Goal: Transaction & Acquisition: Purchase product/service

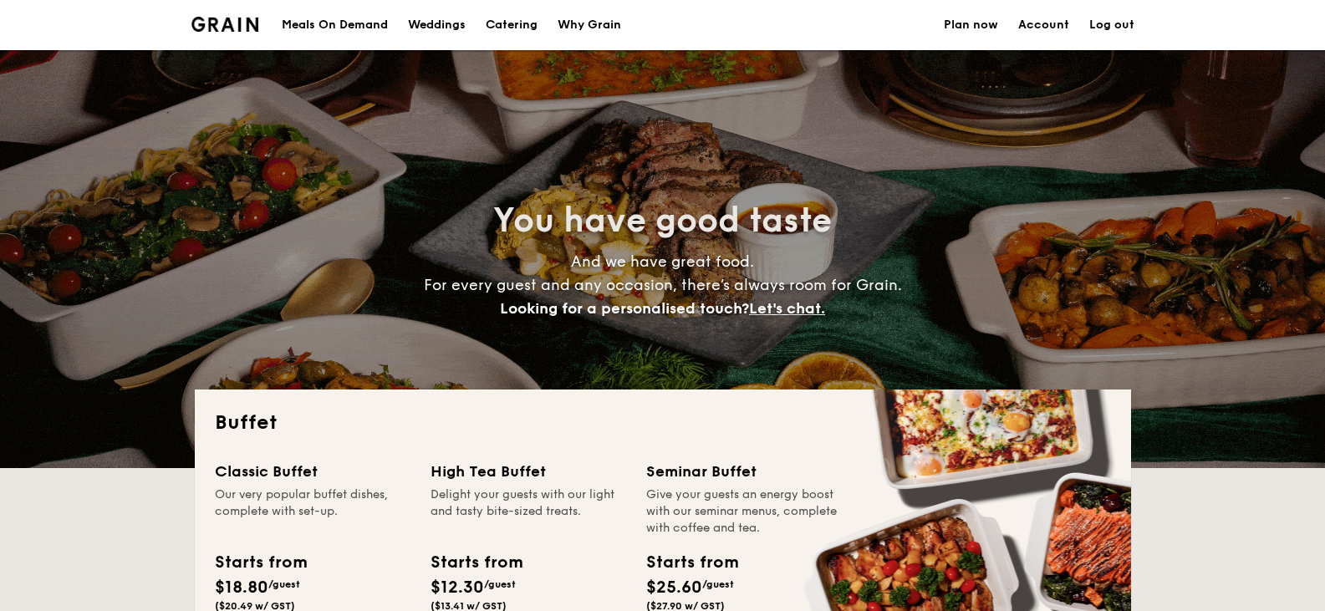
select select
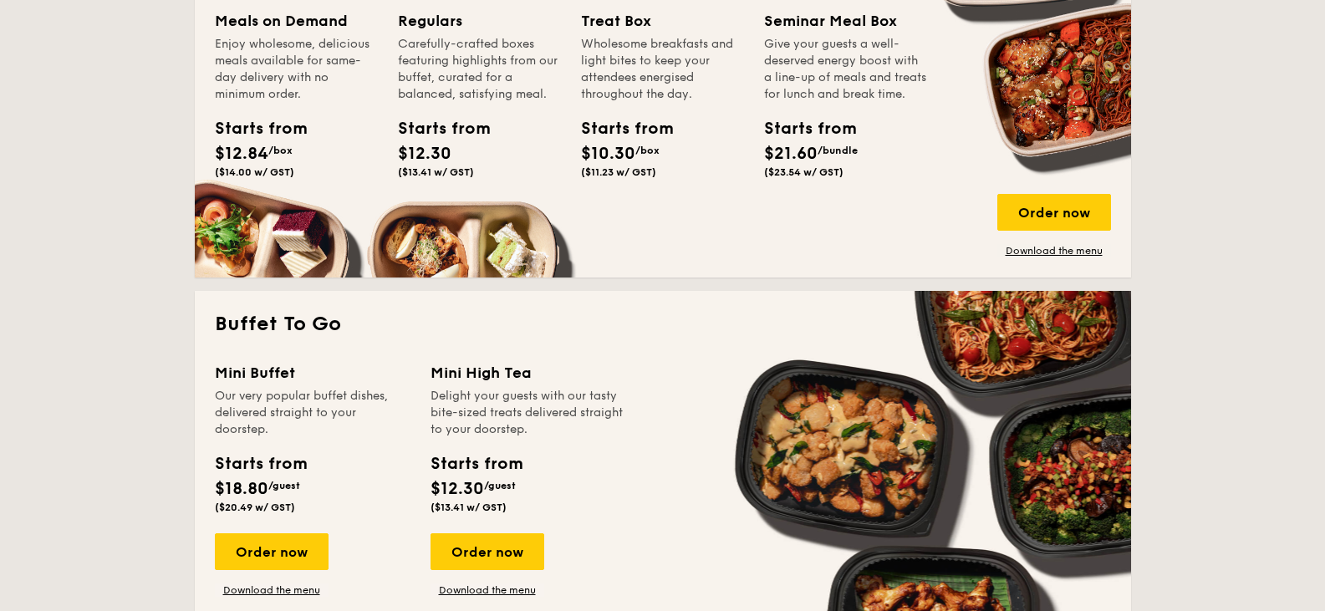
scroll to position [919, 0]
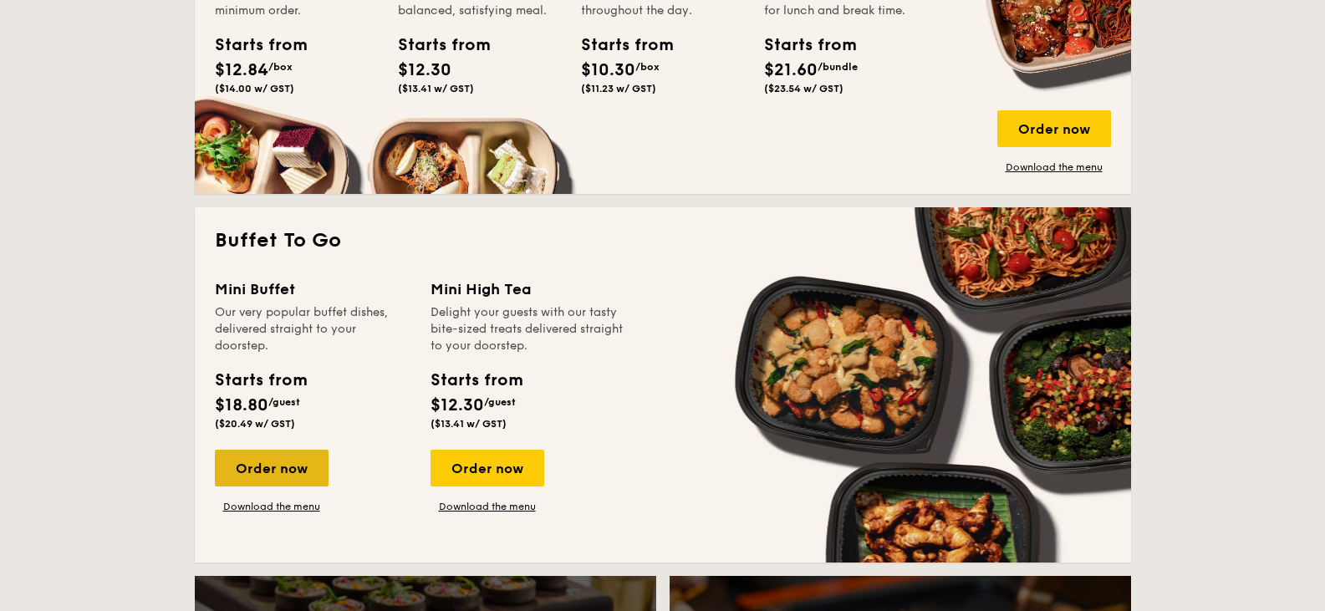
click at [290, 471] on div "Order now" at bounding box center [272, 468] width 114 height 37
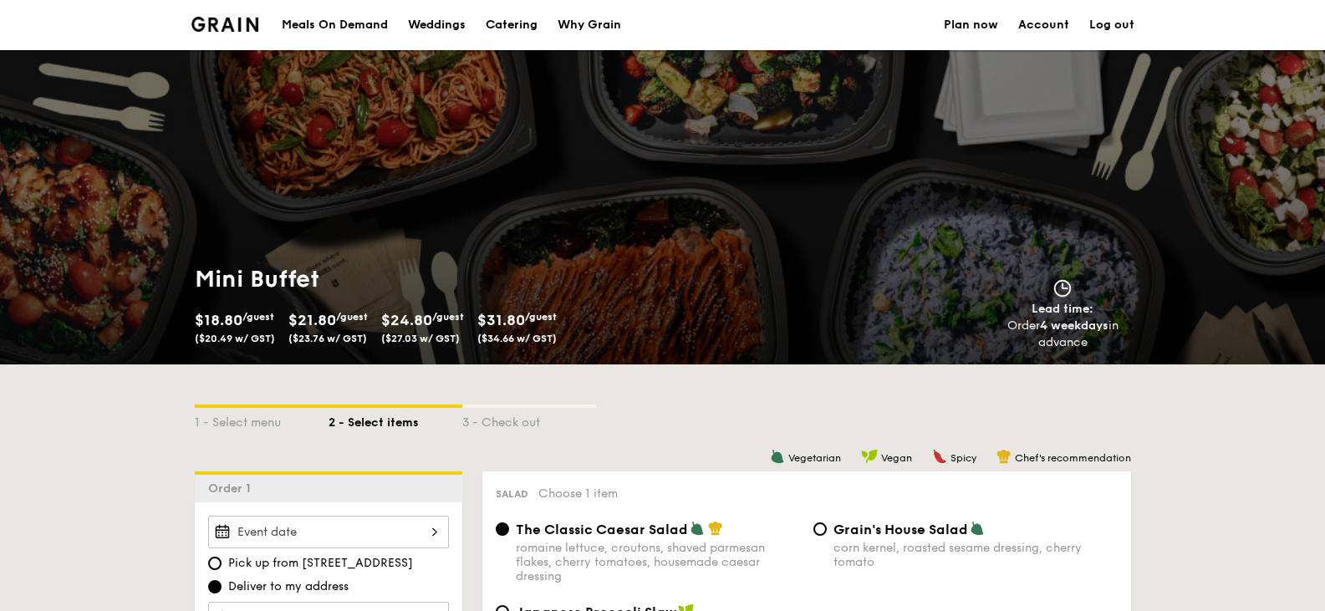
scroll to position [2378, 0]
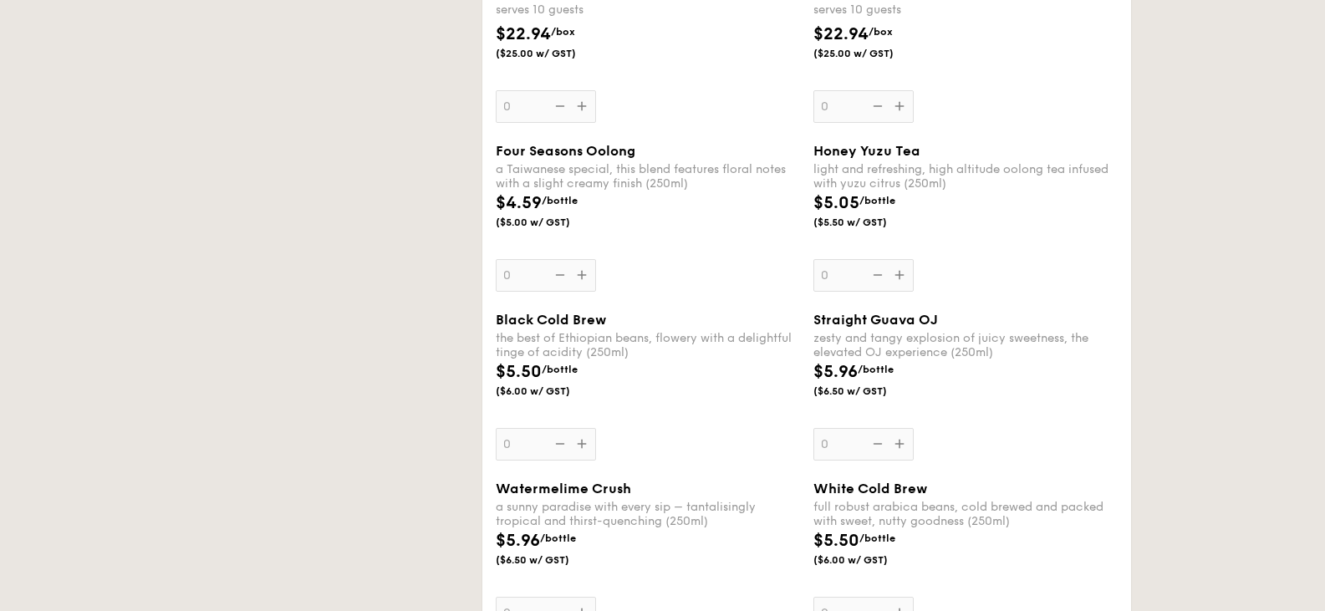
select select
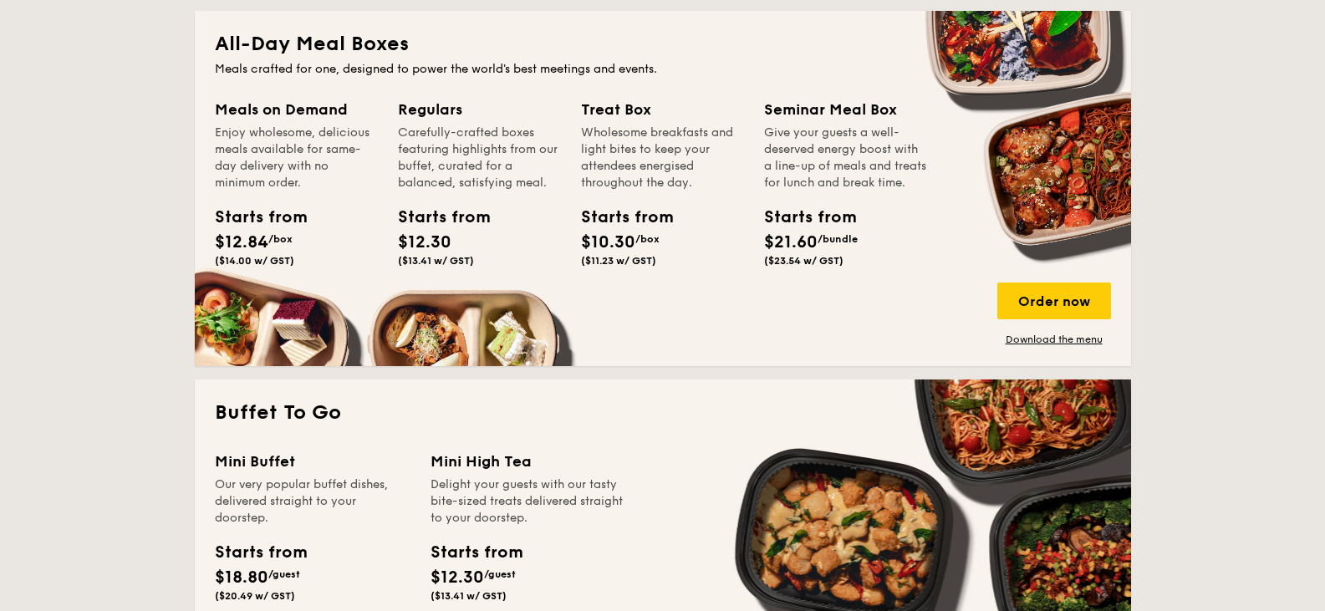
scroll to position [706, 0]
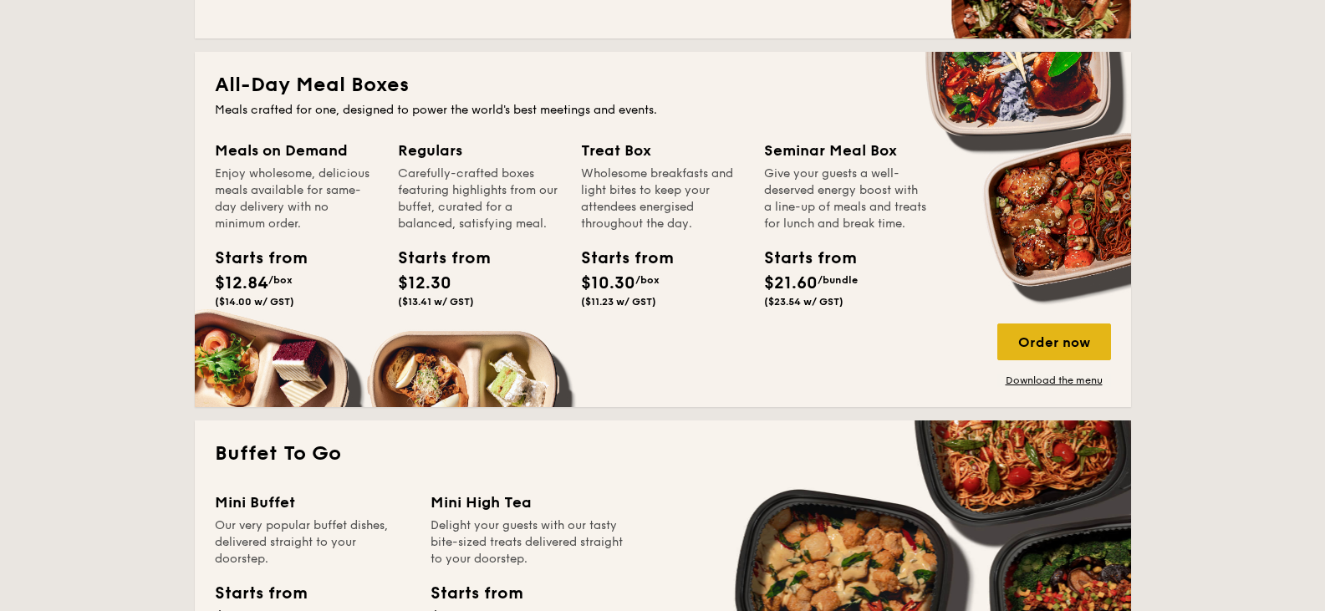
click at [1020, 338] on div "Order now" at bounding box center [1054, 341] width 114 height 37
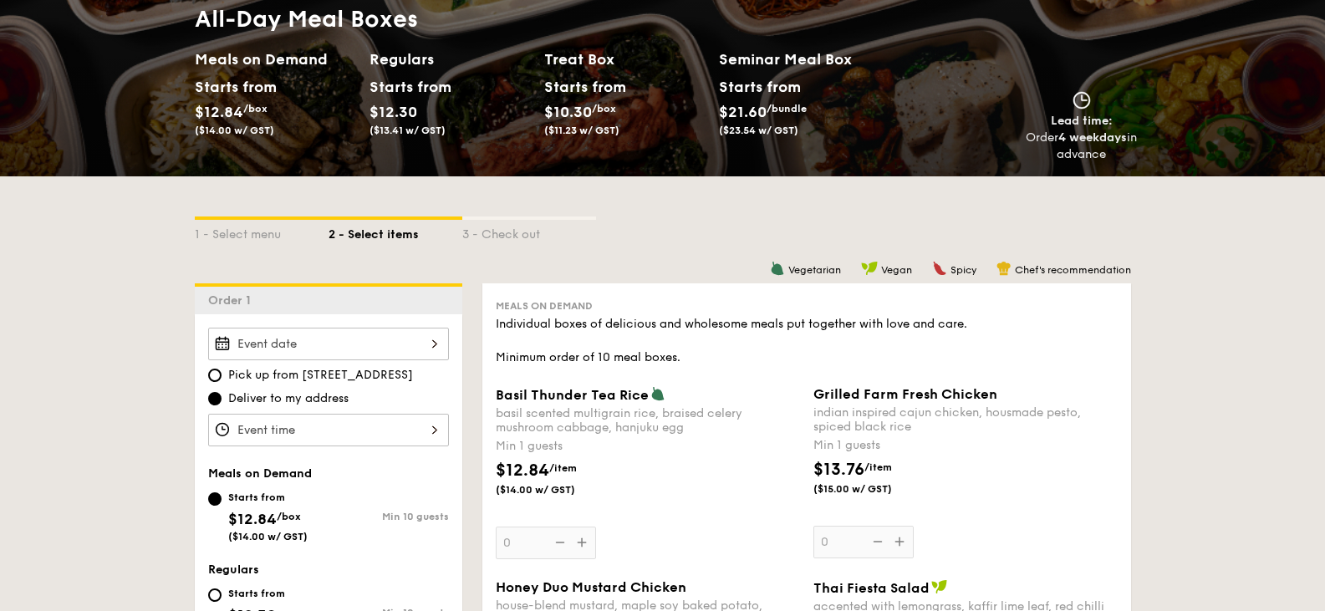
scroll to position [251, 0]
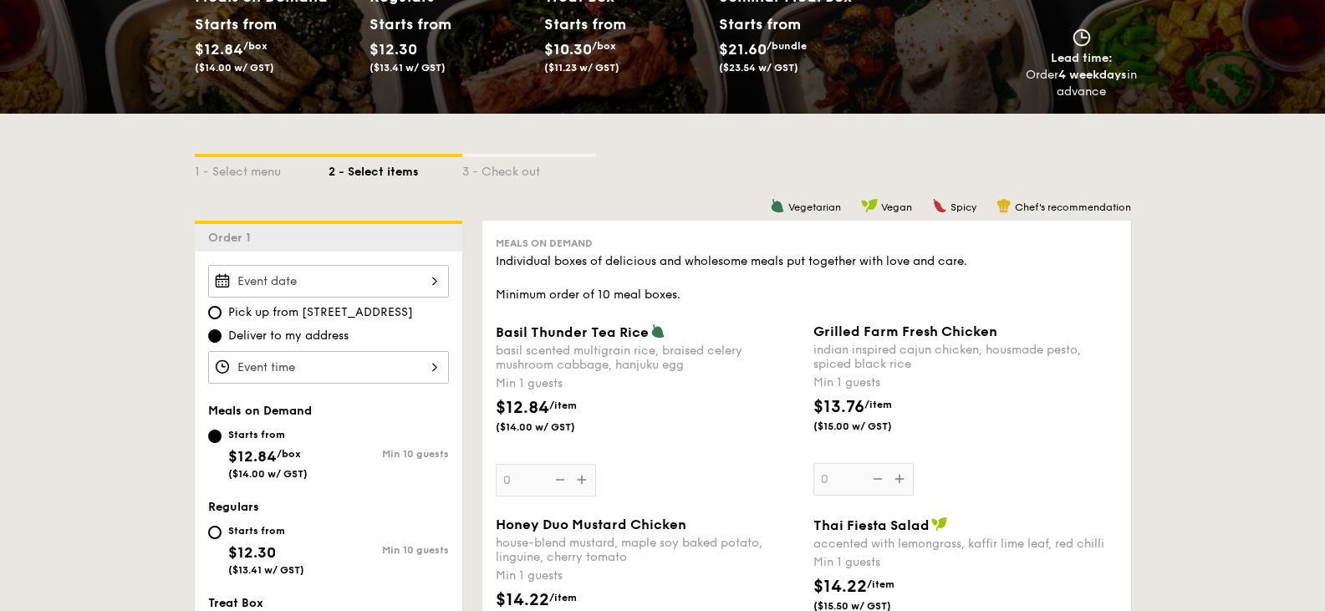
click at [367, 282] on div at bounding box center [328, 281] width 241 height 33
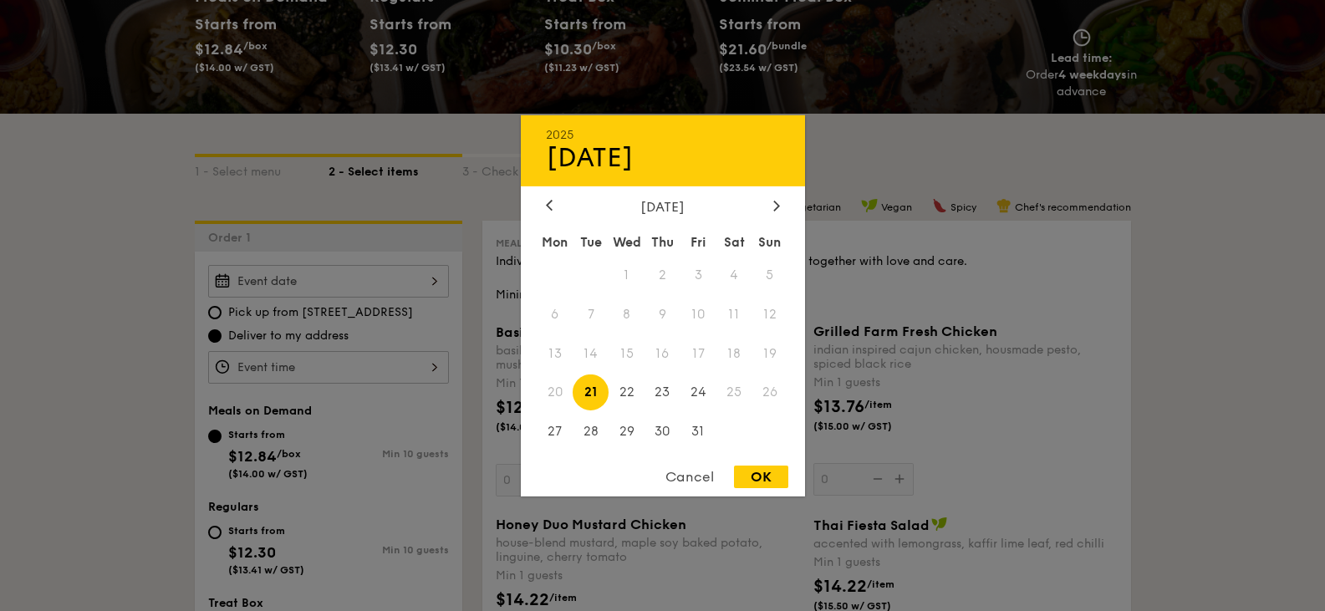
click at [651, 354] on span "16" at bounding box center [662, 353] width 36 height 36
click at [750, 462] on div "2025 Oct 21 October 2025 Mon Tue Wed Thu Fri Sat Sun 1 2 3 4 5 6 7 8 9 10 11 12…" at bounding box center [663, 304] width 284 height 381
click at [755, 474] on div "OK" at bounding box center [761, 476] width 54 height 23
type input "Oct 21, 2025"
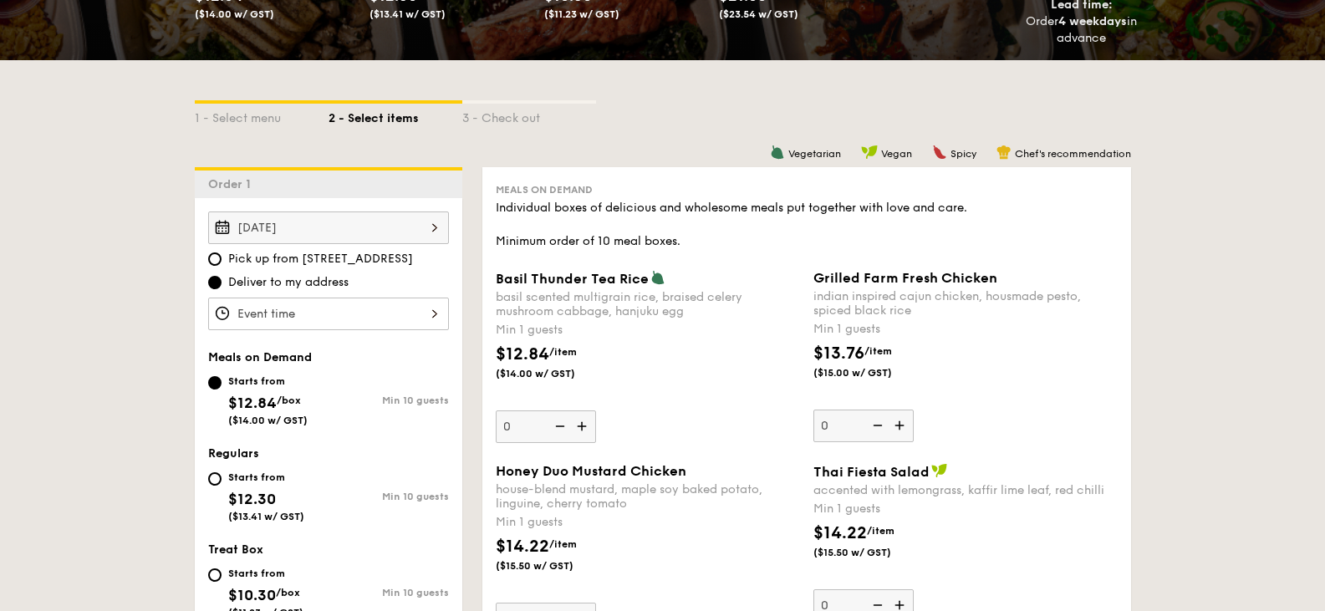
scroll to position [334, 0]
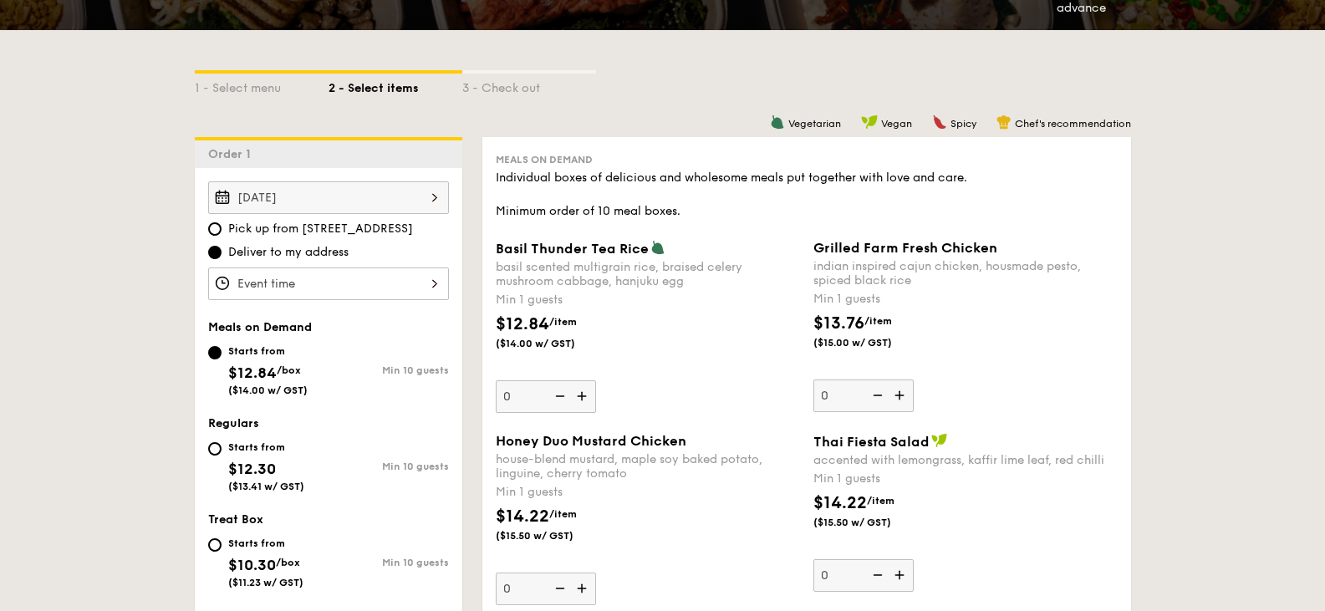
click at [308, 287] on div at bounding box center [328, 283] width 241 height 33
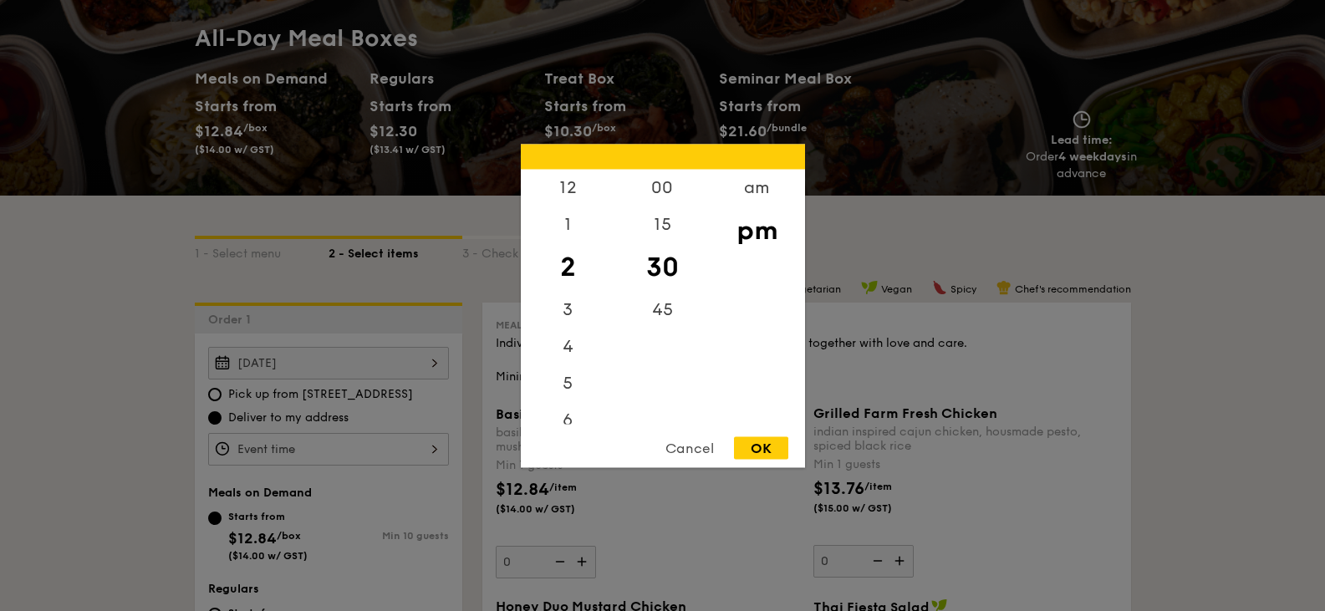
scroll to position [167, 0]
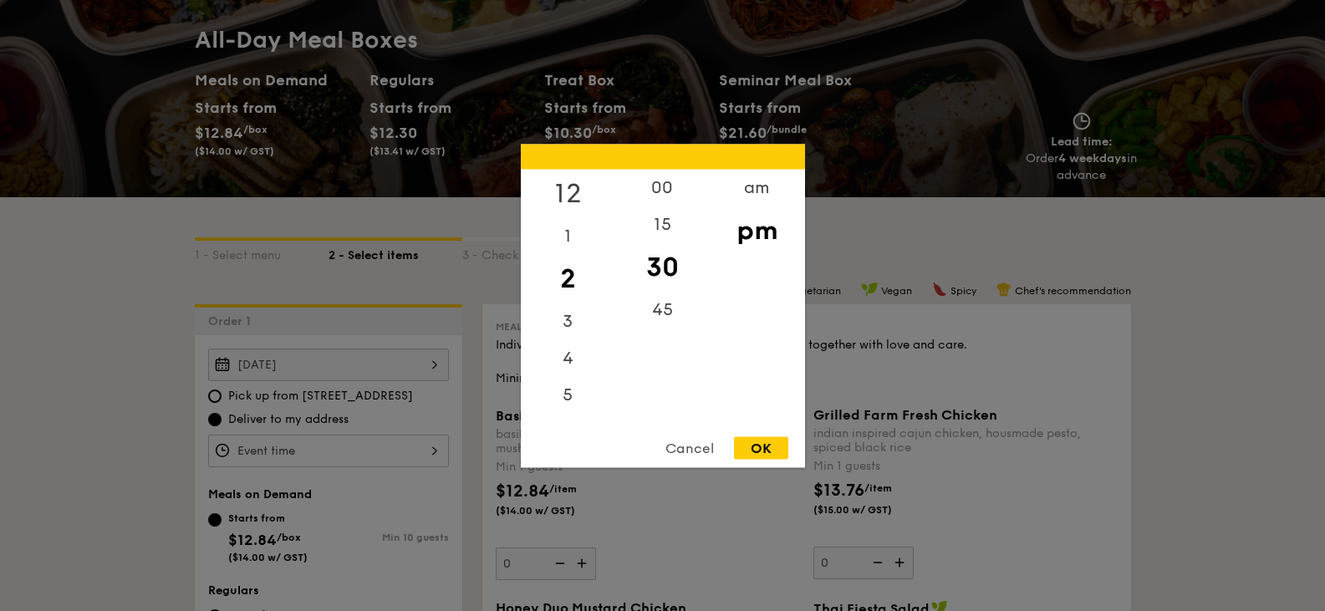
click at [568, 191] on div "12" at bounding box center [568, 193] width 94 height 48
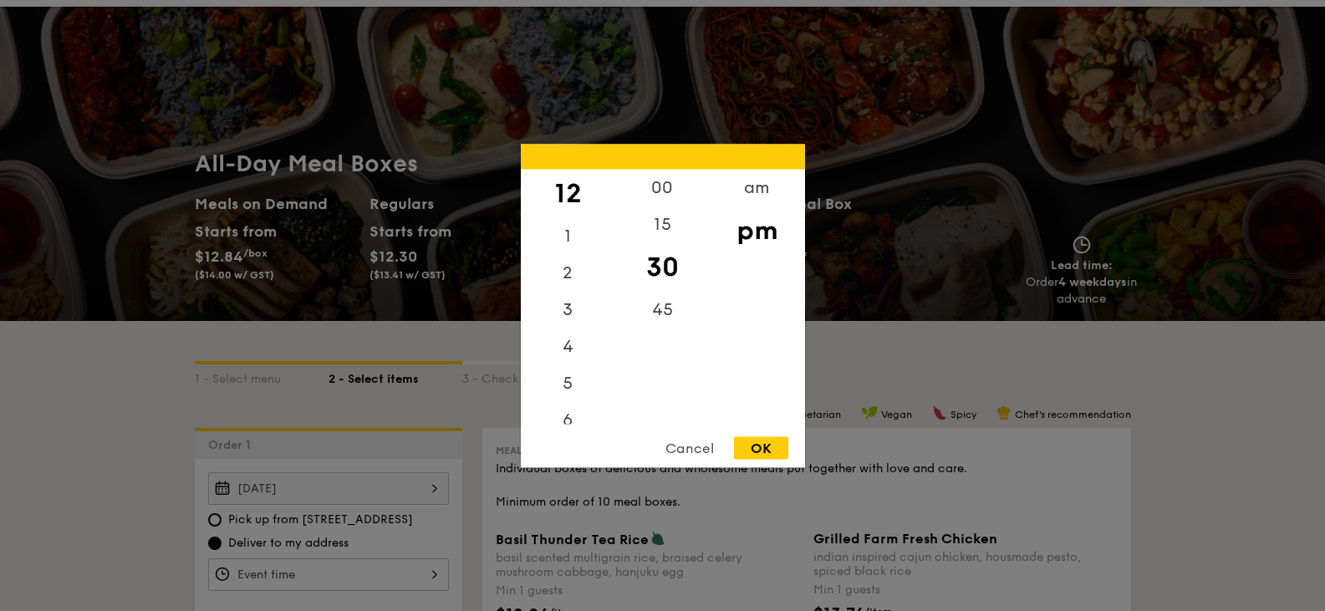
scroll to position [0, 0]
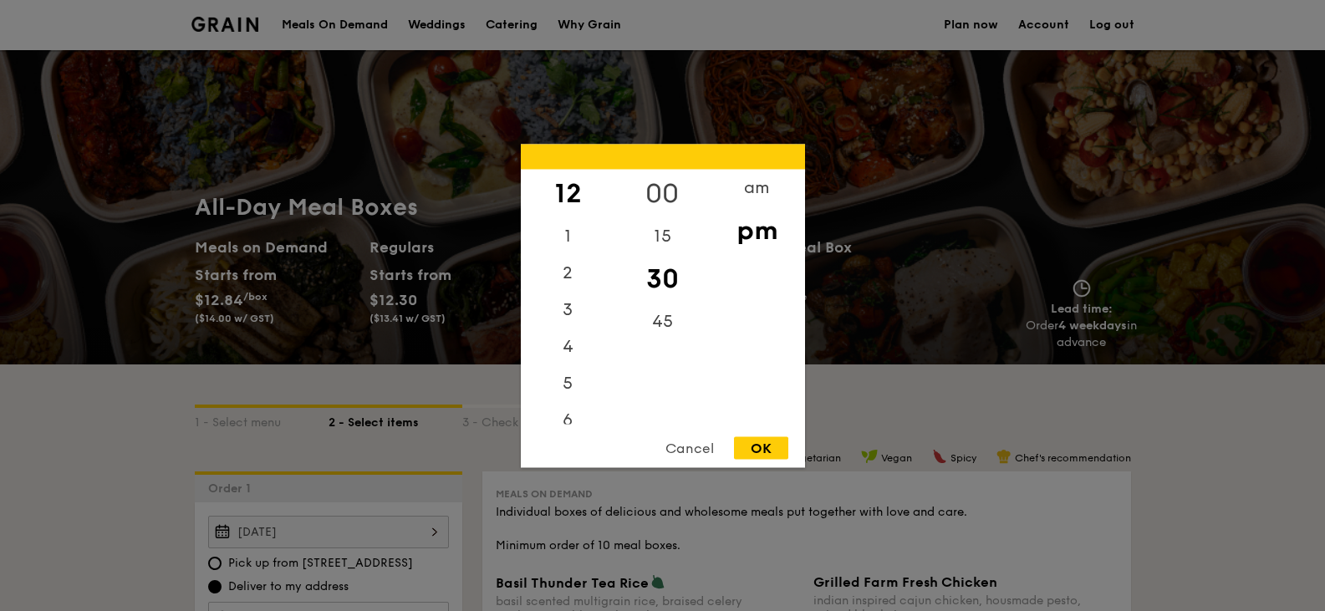
click at [661, 188] on div "00" at bounding box center [662, 193] width 94 height 48
click at [757, 440] on div "OK" at bounding box center [761, 447] width 54 height 23
type input "12:00PM"
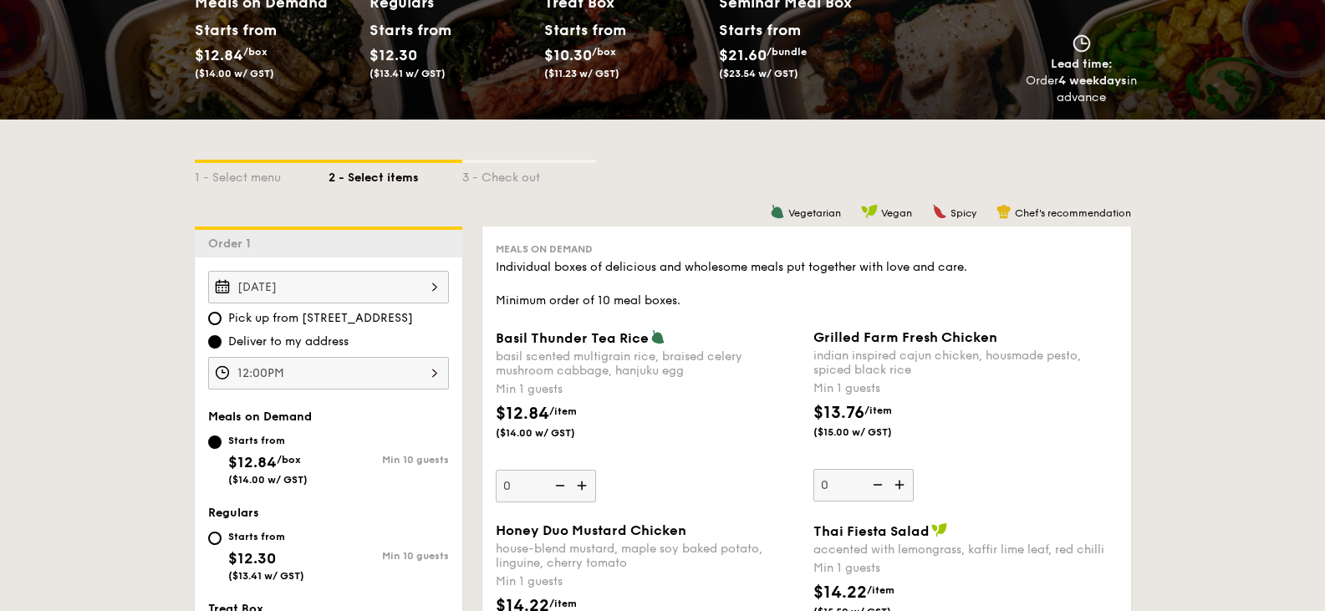
scroll to position [251, 0]
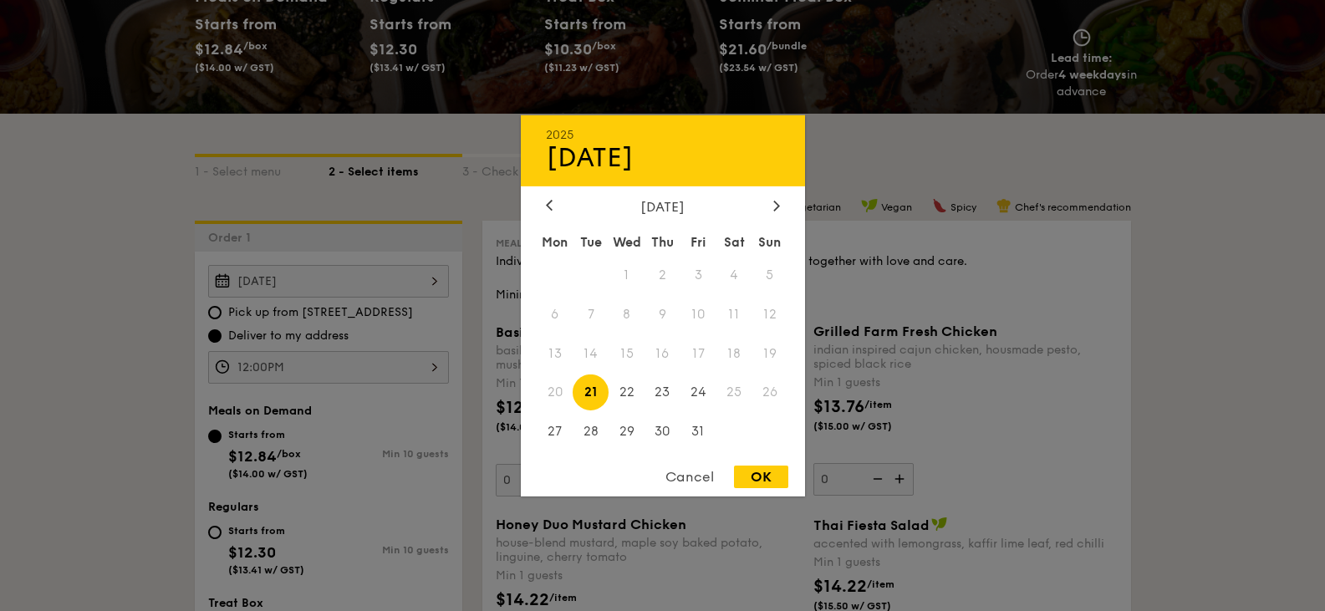
click at [377, 281] on div "Oct 21, 2025 2025 Oct 21 October 2025 Mon Tue Wed Thu Fri Sat Sun 1 2 3 4 5 6 7…" at bounding box center [328, 281] width 241 height 33
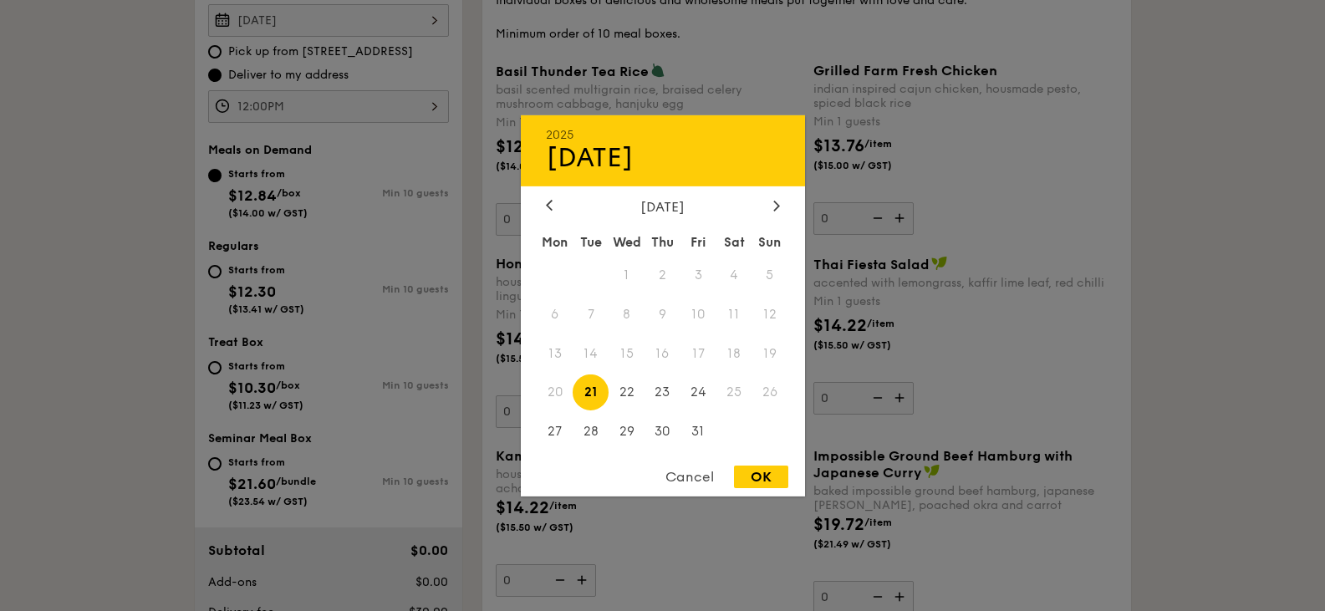
scroll to position [585, 0]
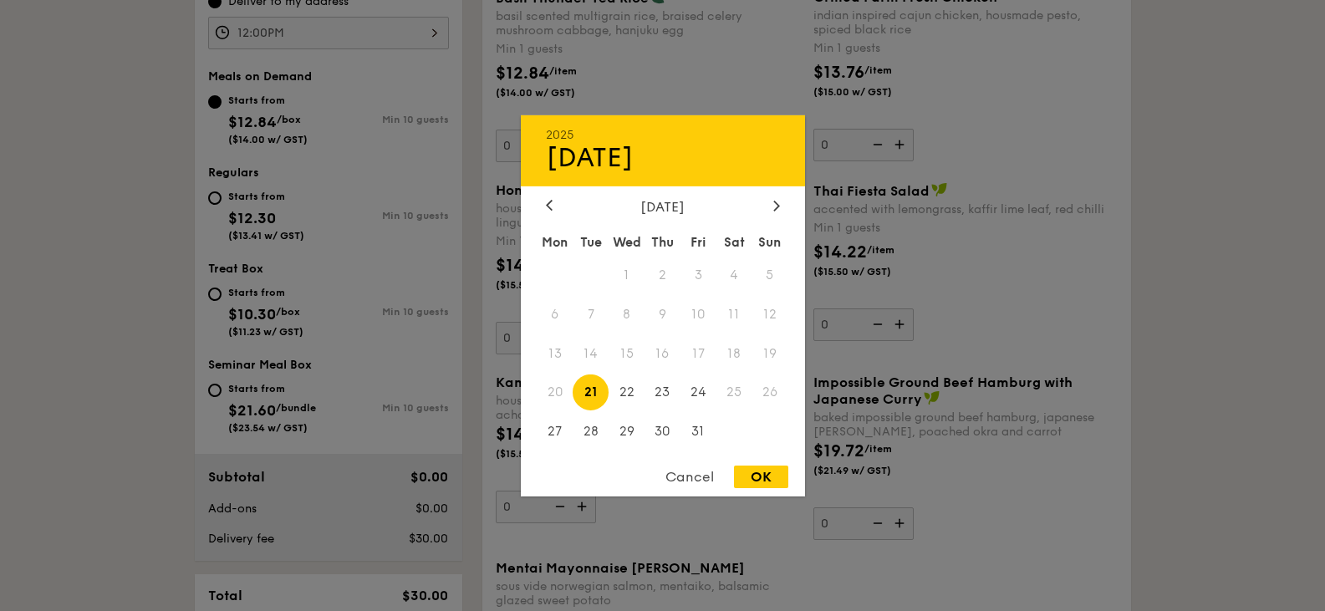
click at [164, 323] on div at bounding box center [662, 305] width 1325 height 611
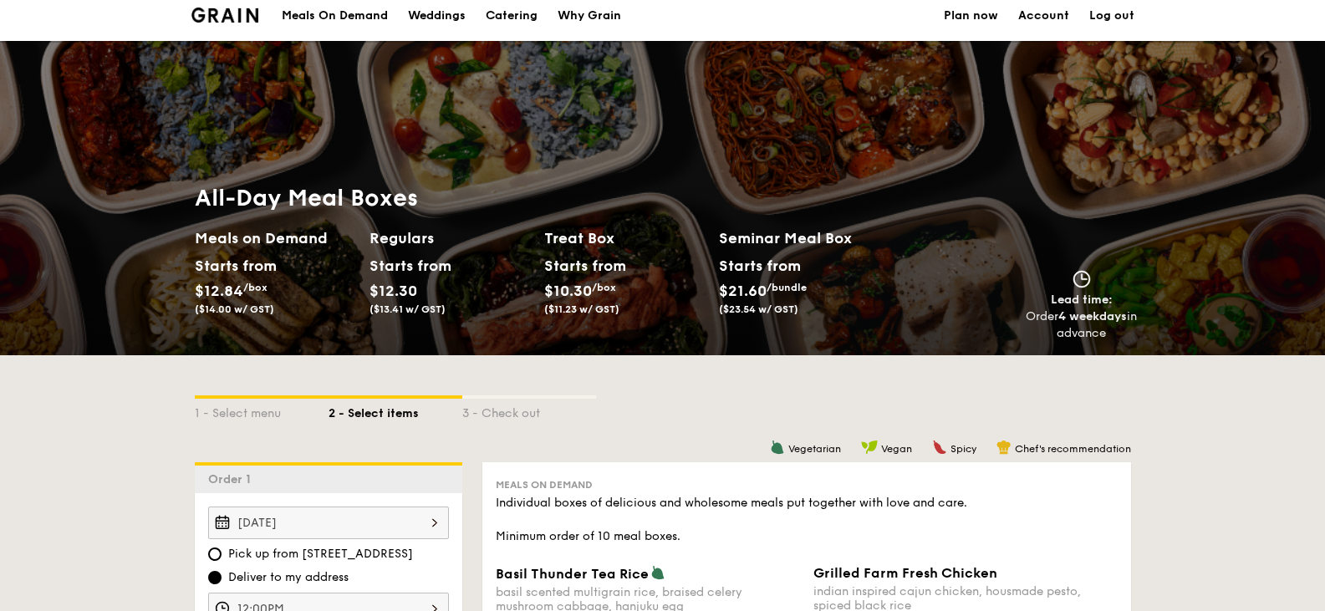
scroll to position [0, 0]
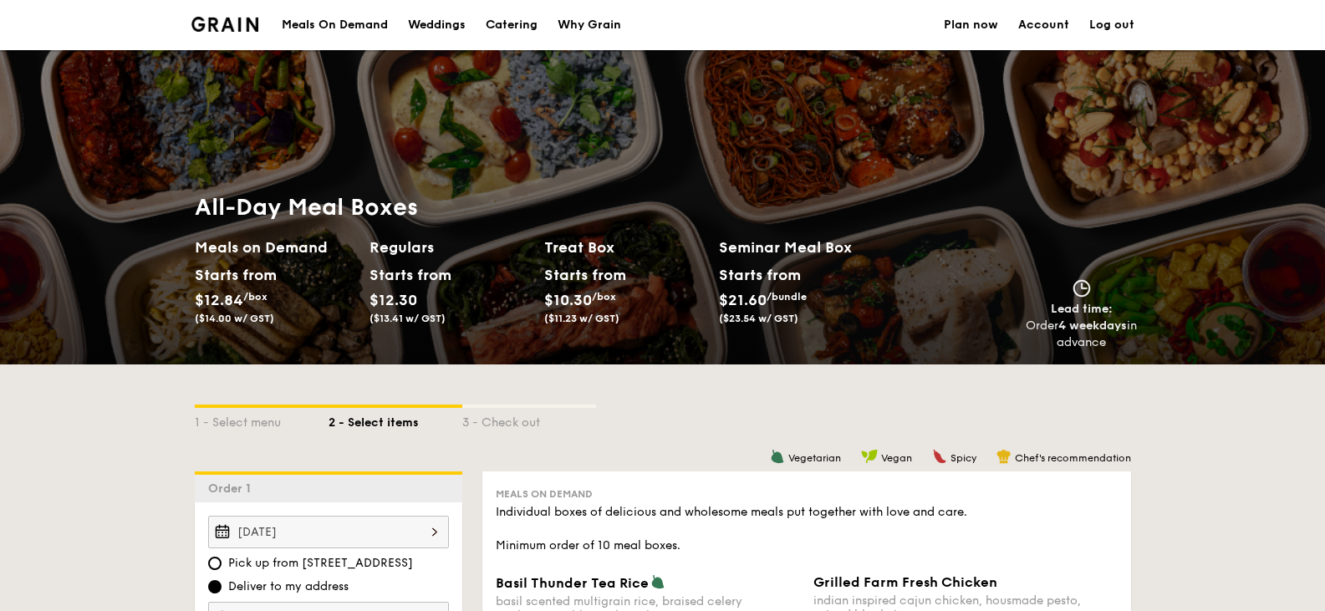
click at [327, 29] on div "Meals On Demand" at bounding box center [335, 25] width 106 height 50
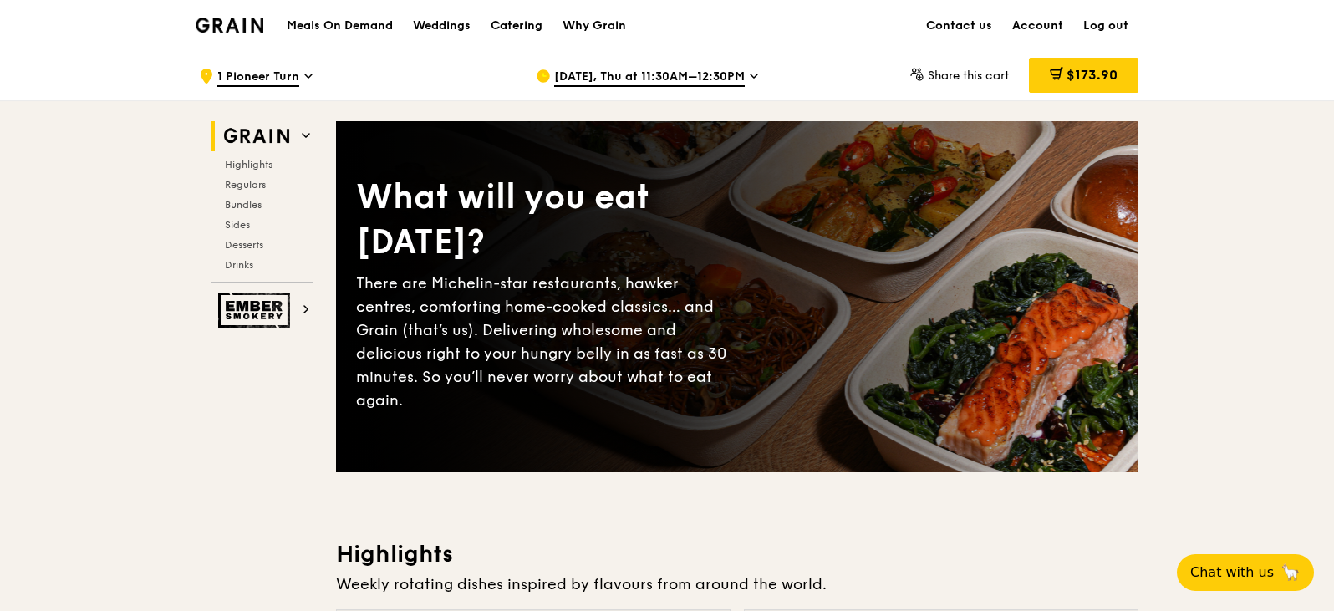
click at [628, 77] on span "[DATE], Thu at 11:30AM–12:30PM" at bounding box center [649, 78] width 191 height 18
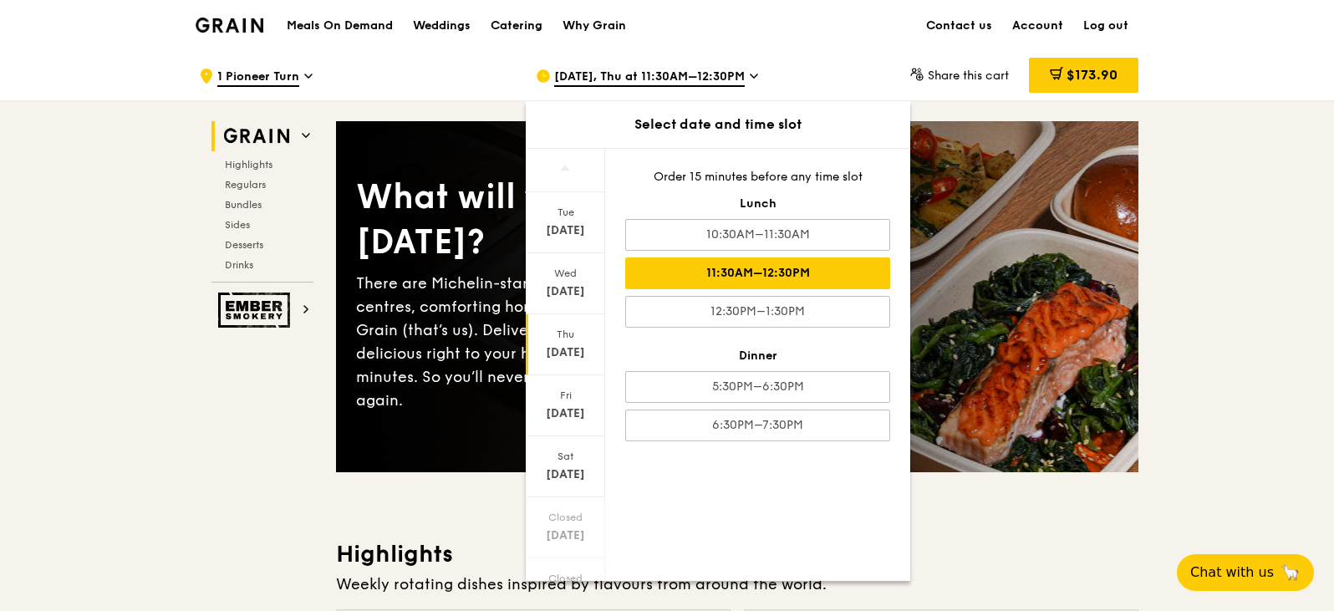
click at [563, 345] on div "[DATE]" at bounding box center [565, 352] width 74 height 17
click at [768, 270] on div "11:30AM–12:30PM" at bounding box center [757, 273] width 265 height 32
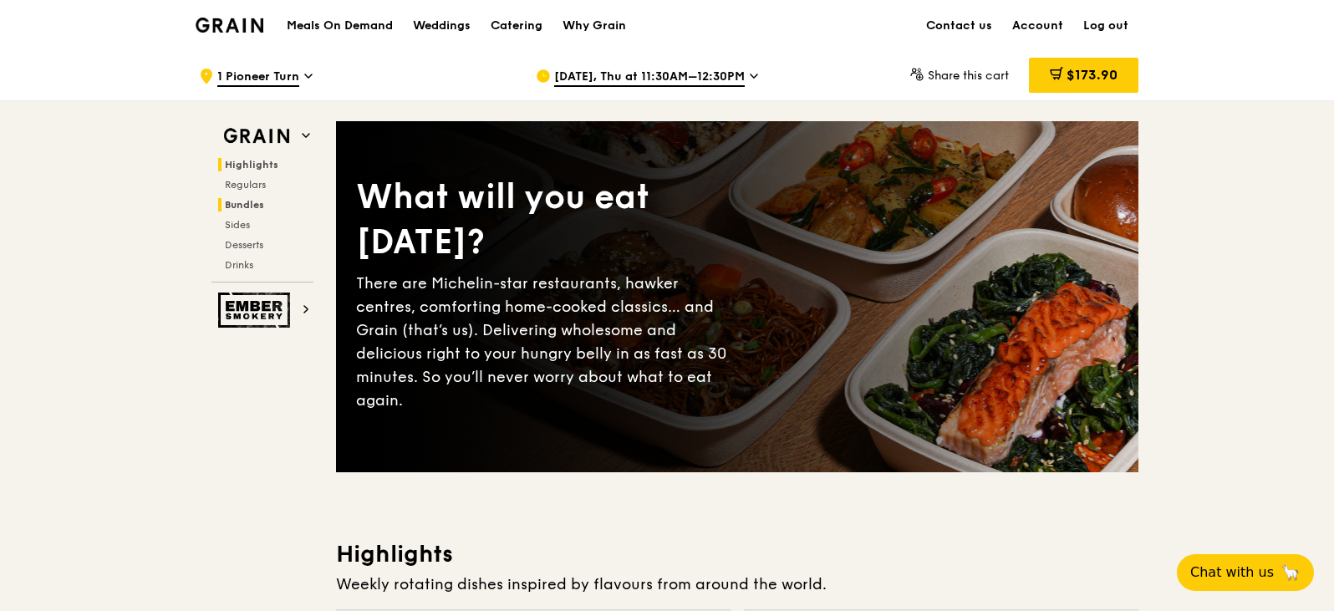
click at [231, 202] on span "Bundles" at bounding box center [244, 205] width 39 height 12
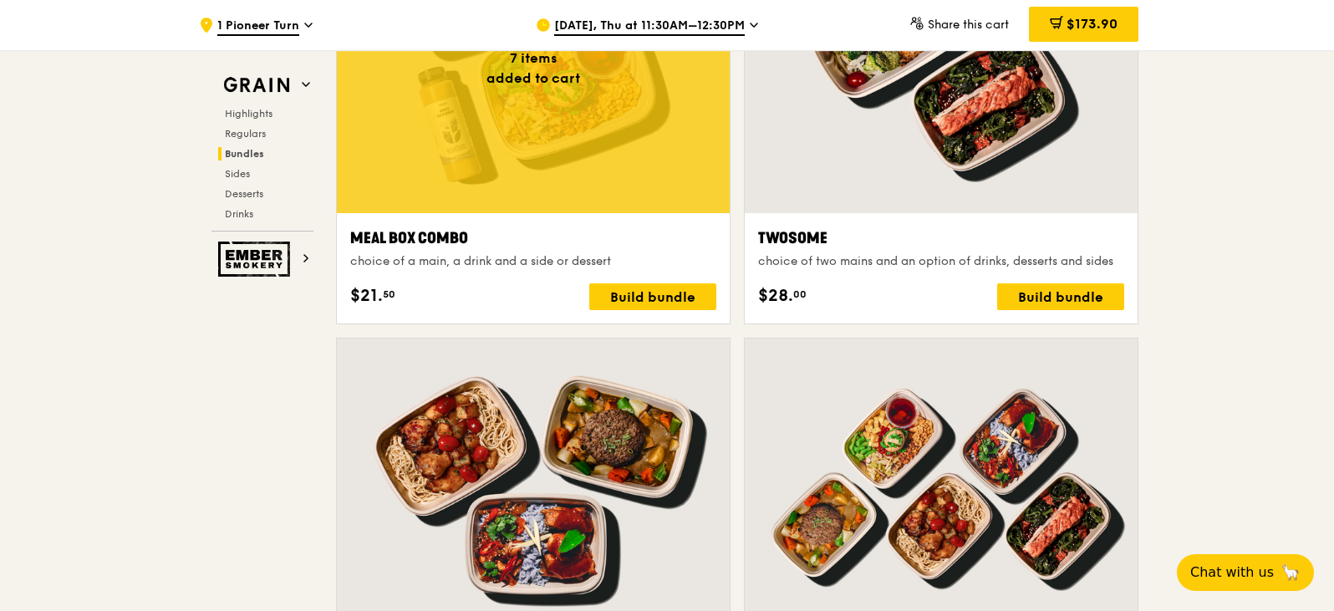
scroll to position [2725, 0]
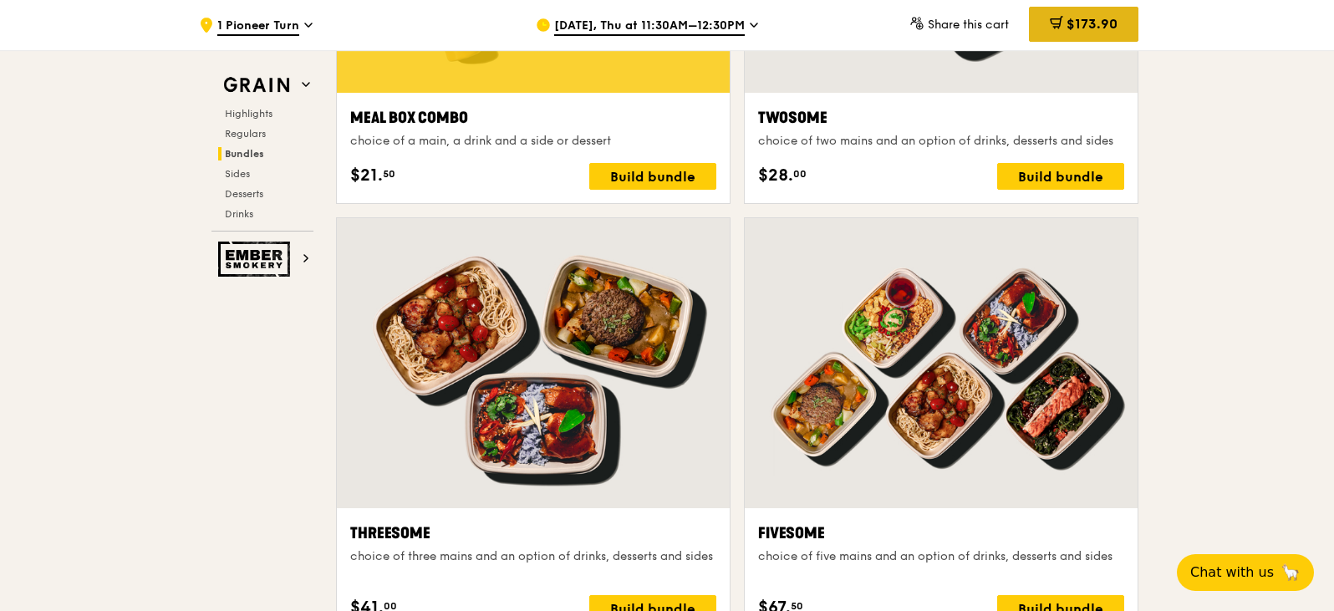
click at [1112, 24] on span "$173.90" at bounding box center [1091, 24] width 51 height 16
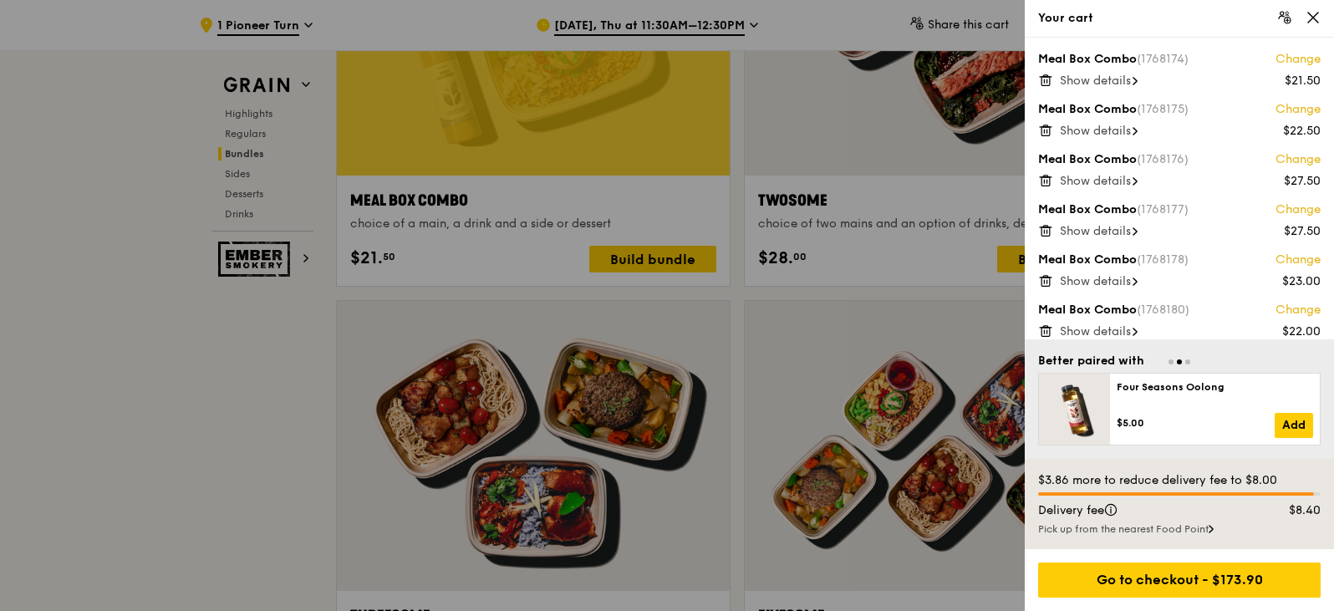
scroll to position [2642, 0]
click at [1045, 84] on icon at bounding box center [1045, 80] width 15 height 15
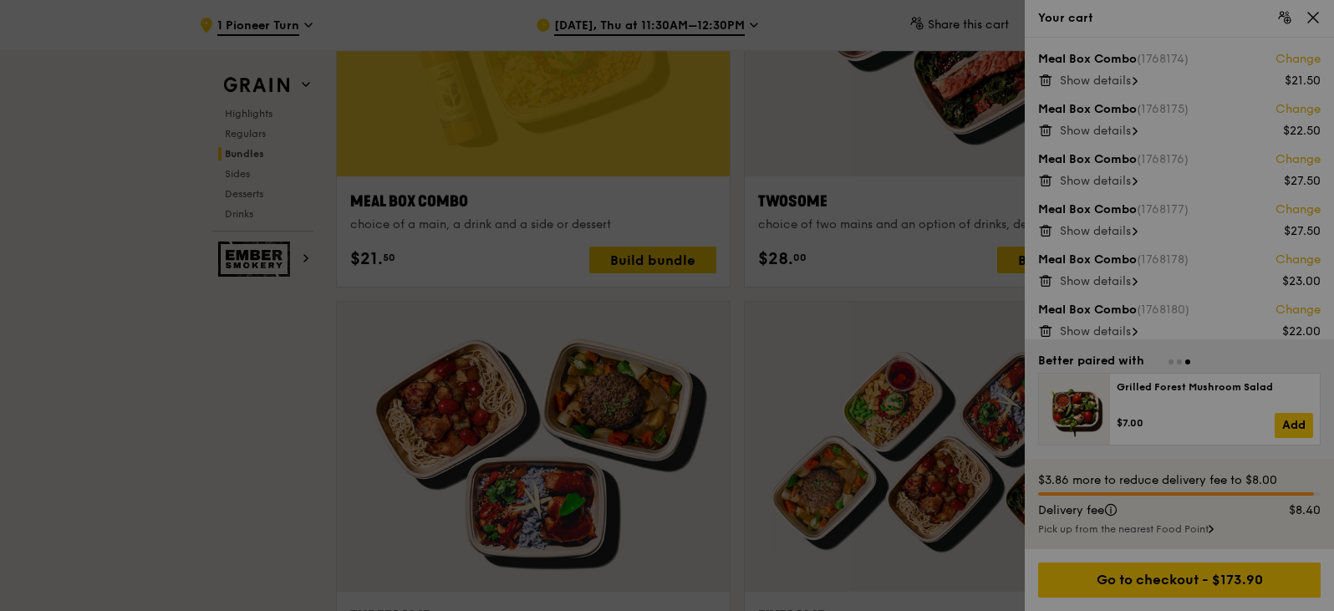
click at [1045, 84] on div at bounding box center [667, 305] width 1334 height 611
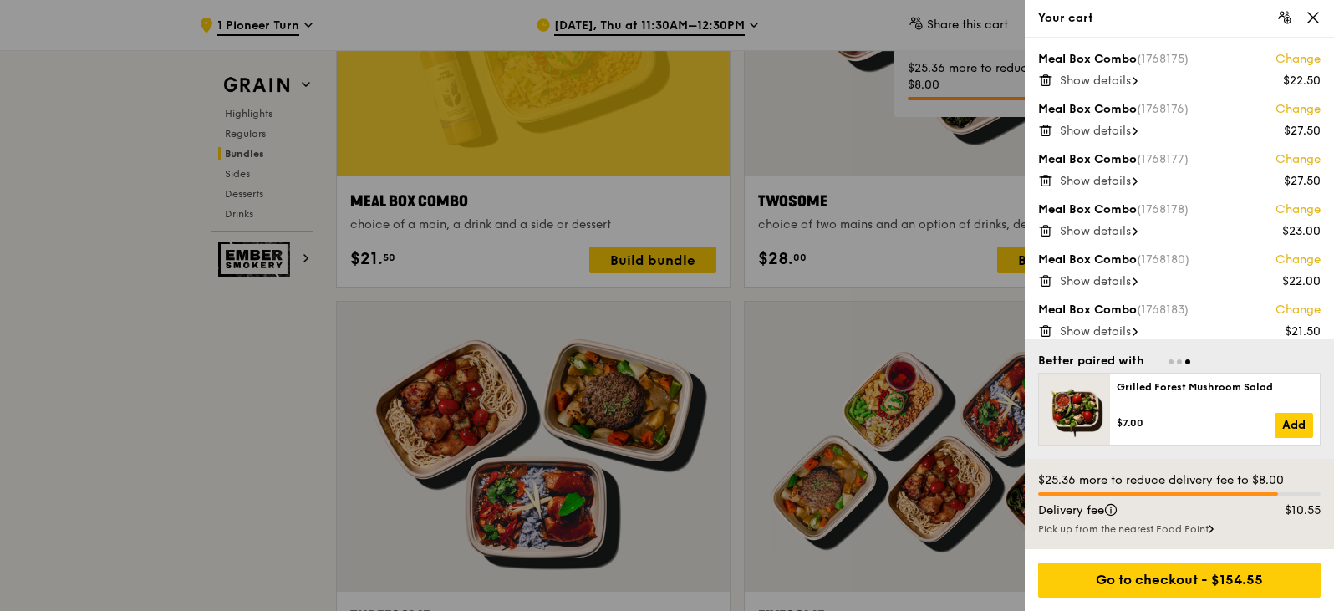
click at [1044, 130] on icon at bounding box center [1044, 131] width 0 height 3
click at [1044, 182] on icon at bounding box center [1044, 181] width 0 height 3
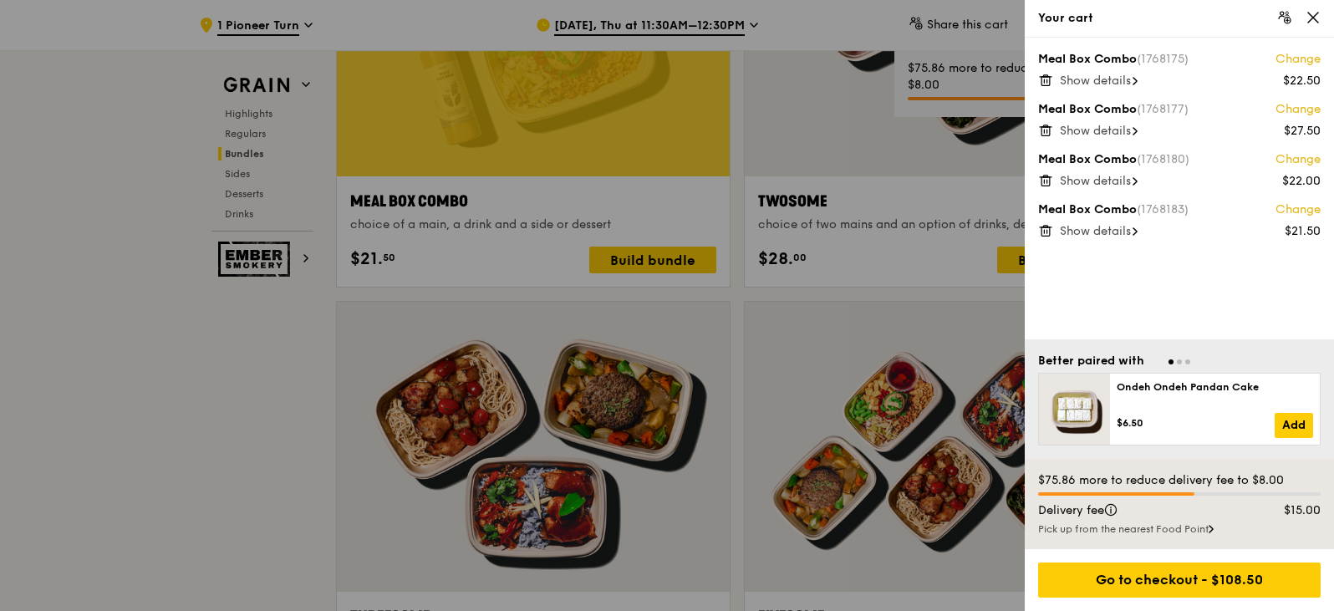
click at [1044, 227] on icon at bounding box center [1045, 227] width 4 height 2
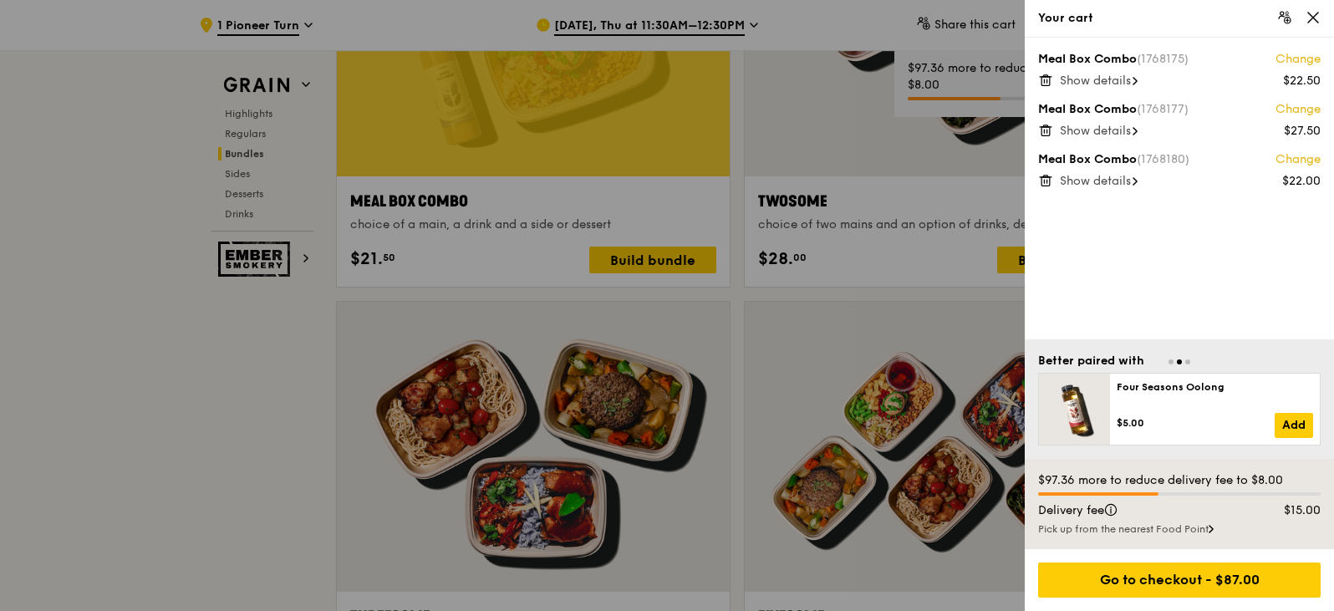
click at [1045, 182] on icon at bounding box center [1045, 180] width 15 height 15
click at [1045, 129] on icon at bounding box center [1045, 130] width 15 height 15
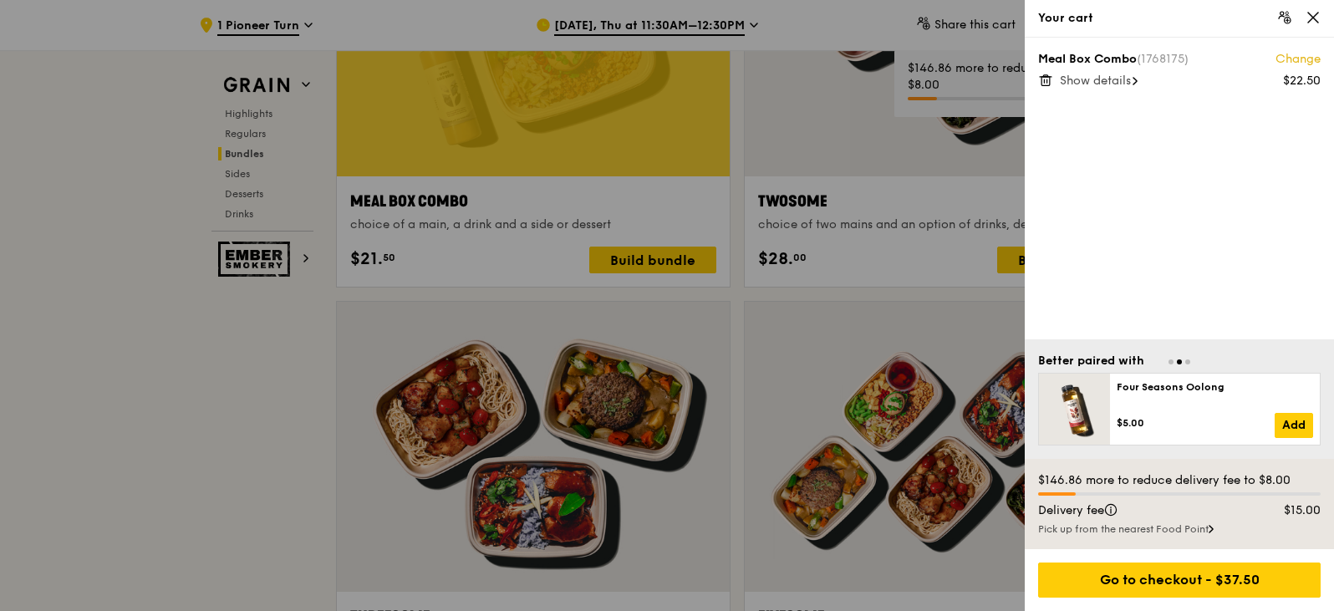
click at [1043, 79] on icon at bounding box center [1045, 80] width 15 height 15
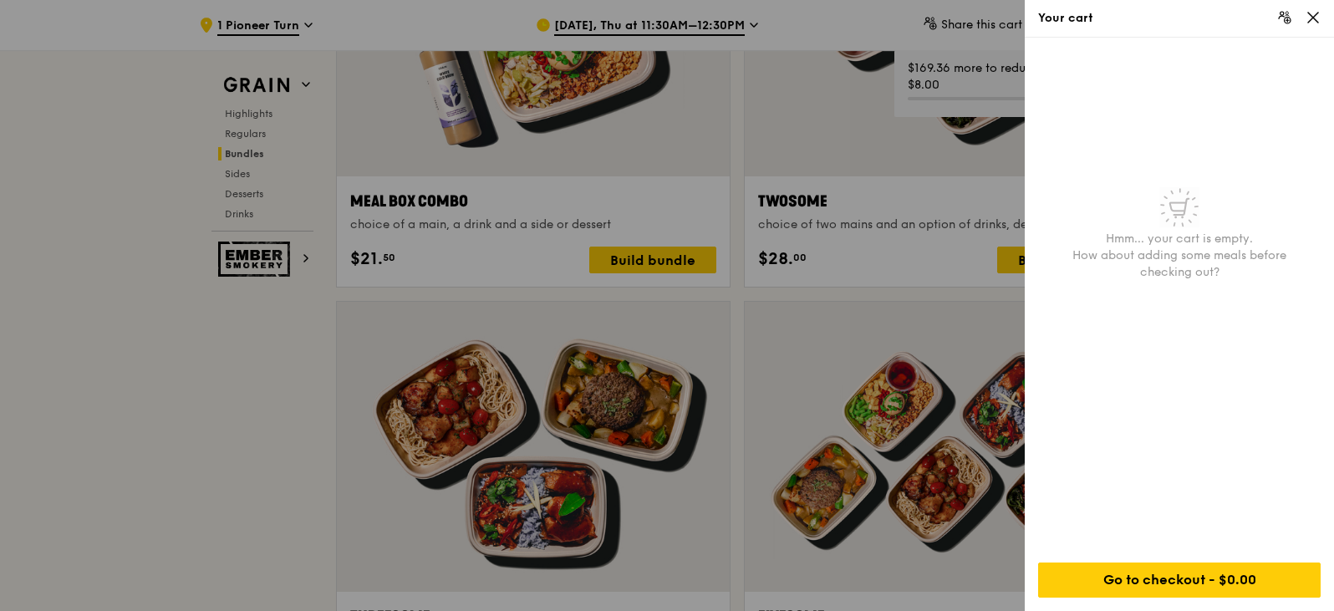
click at [275, 338] on div at bounding box center [667, 305] width 1334 height 611
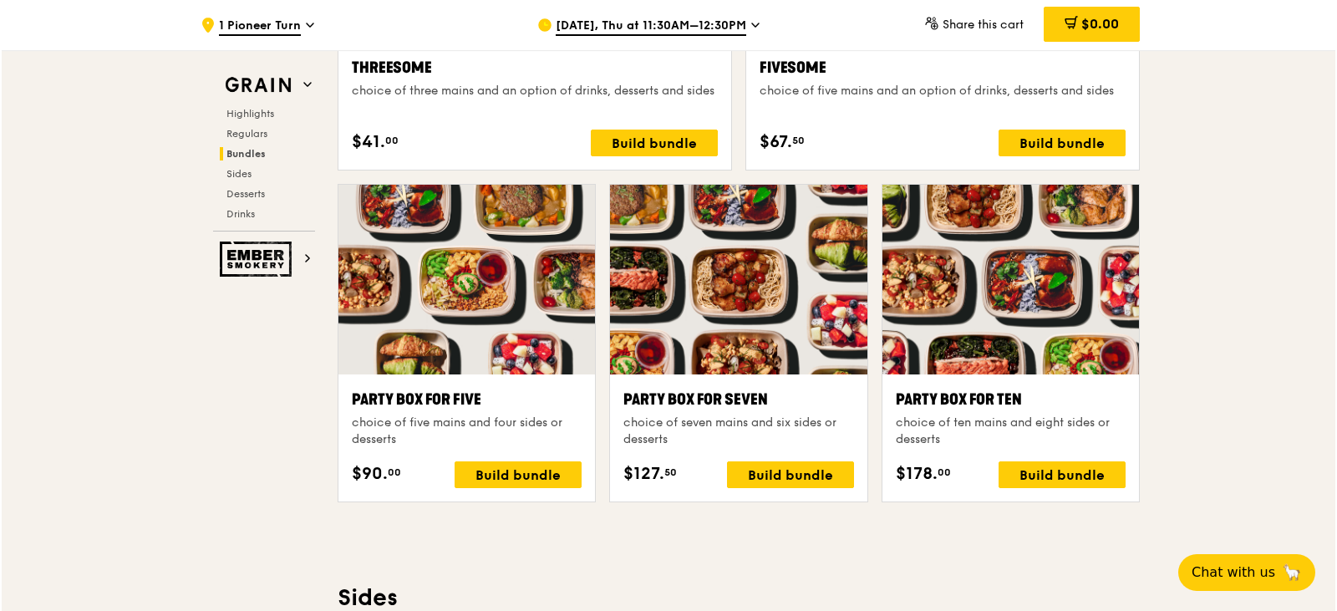
scroll to position [3227, 0]
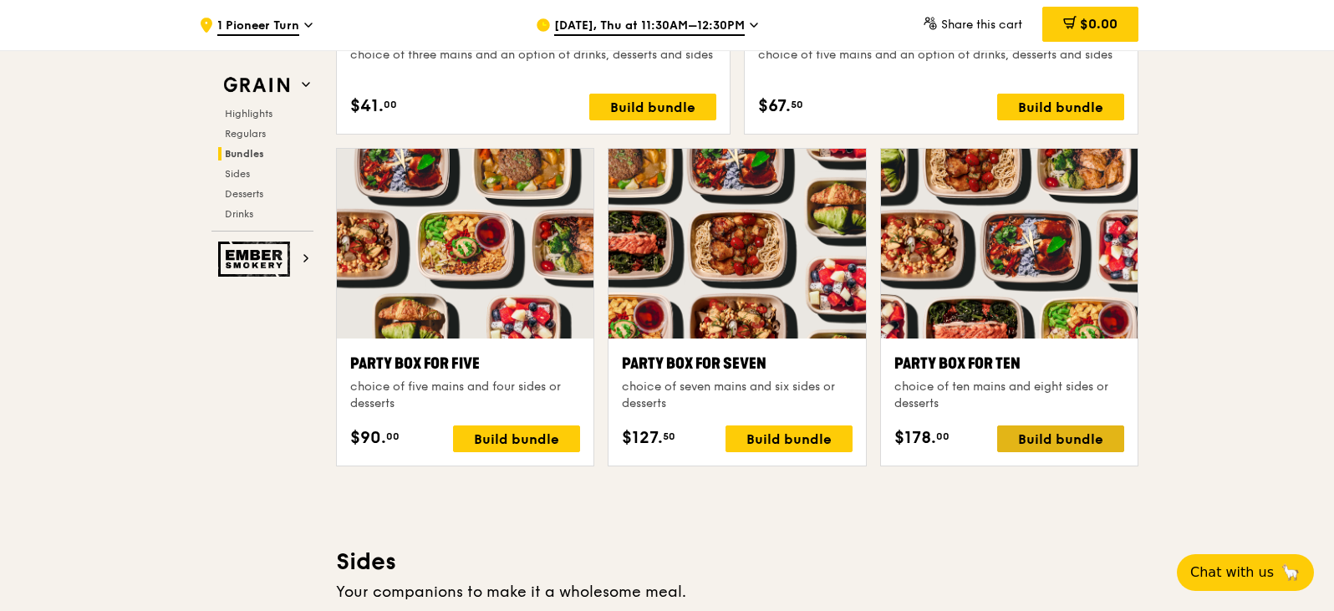
click at [1066, 445] on div "Build bundle" at bounding box center [1060, 438] width 127 height 27
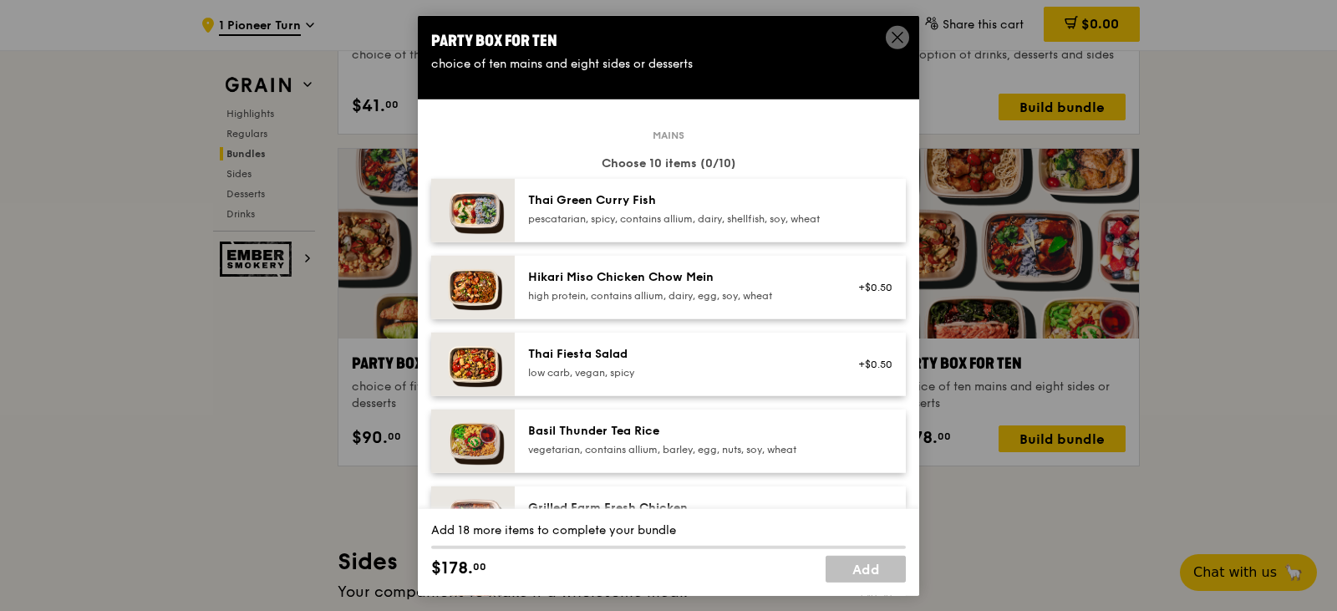
click at [669, 302] on div "high protein, contains allium, dairy, egg, soy, wheat" at bounding box center [678, 294] width 300 height 13
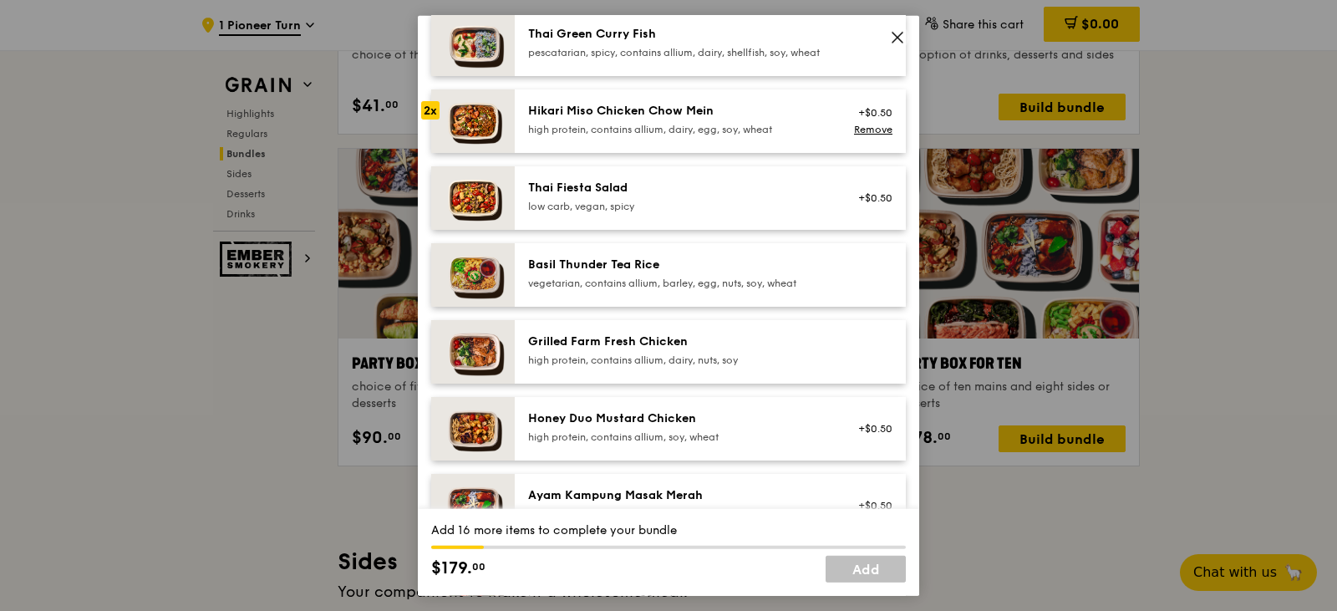
scroll to position [167, 0]
click at [643, 365] on div "high protein, contains allium, dairy, nuts, soy" at bounding box center [678, 358] width 300 height 13
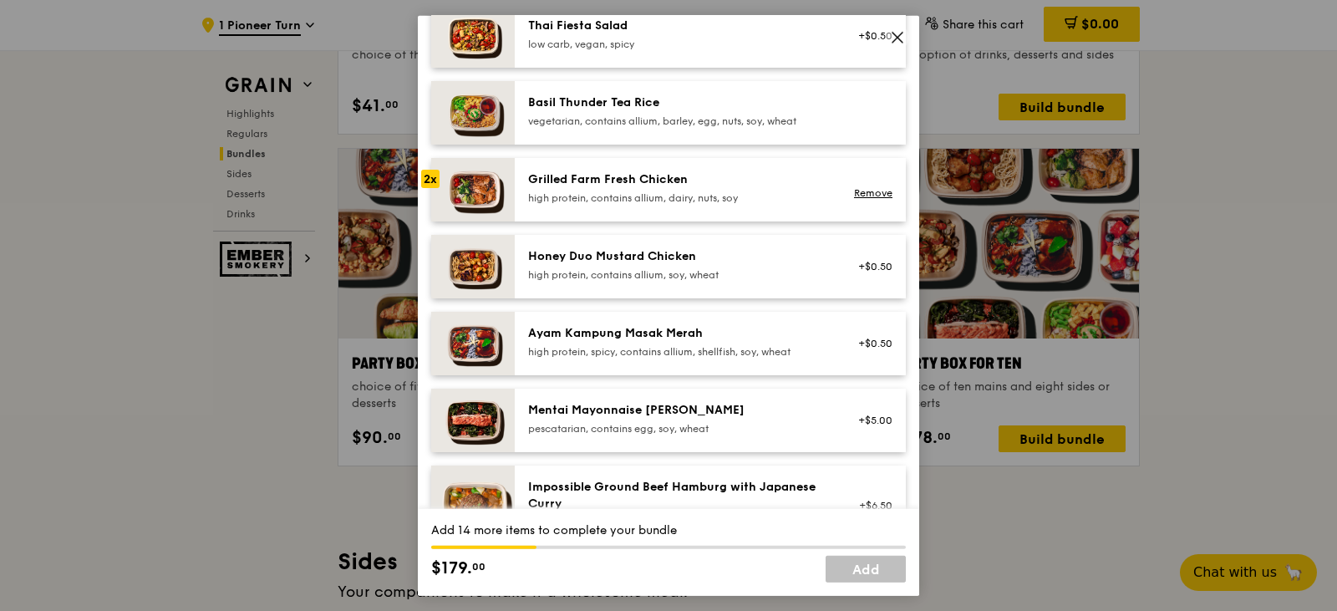
scroll to position [418, 0]
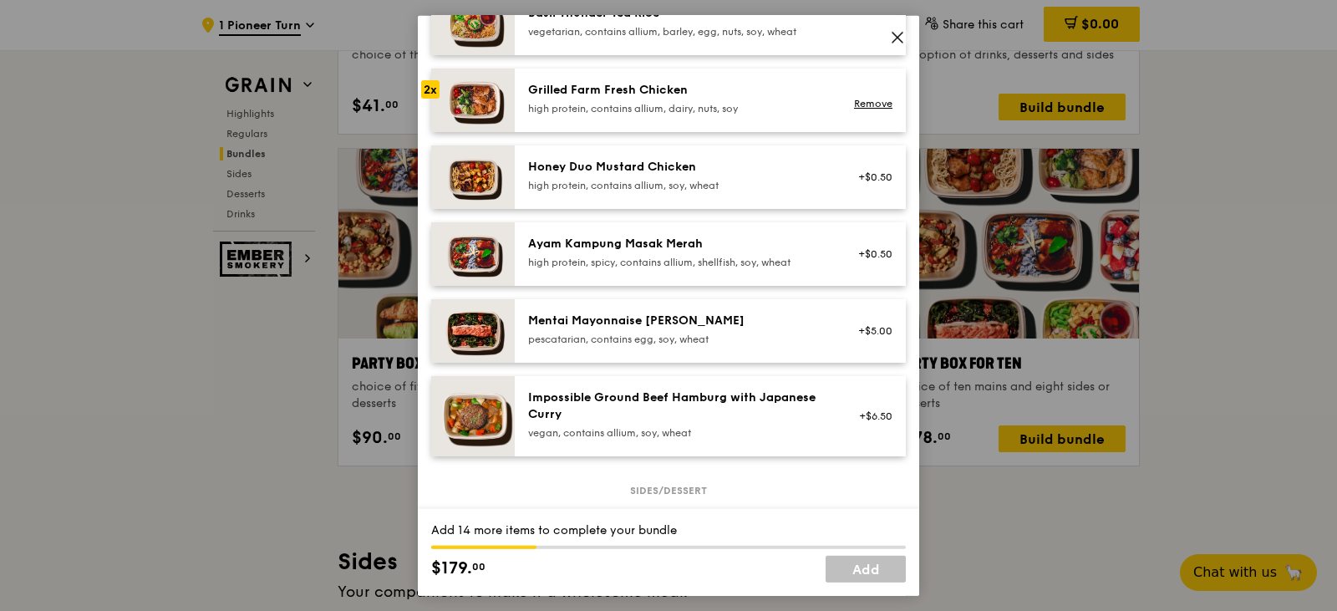
click at [627, 191] on div "high protein, contains allium, soy, wheat" at bounding box center [678, 184] width 300 height 13
click at [659, 343] on div "Mentai Mayonnaise [PERSON_NAME] pescatarian, contains egg, soy, wheat" at bounding box center [678, 328] width 300 height 33
click at [663, 422] on div "Impossible Ground Beef Hamburg with Japanese Curry" at bounding box center [678, 405] width 300 height 33
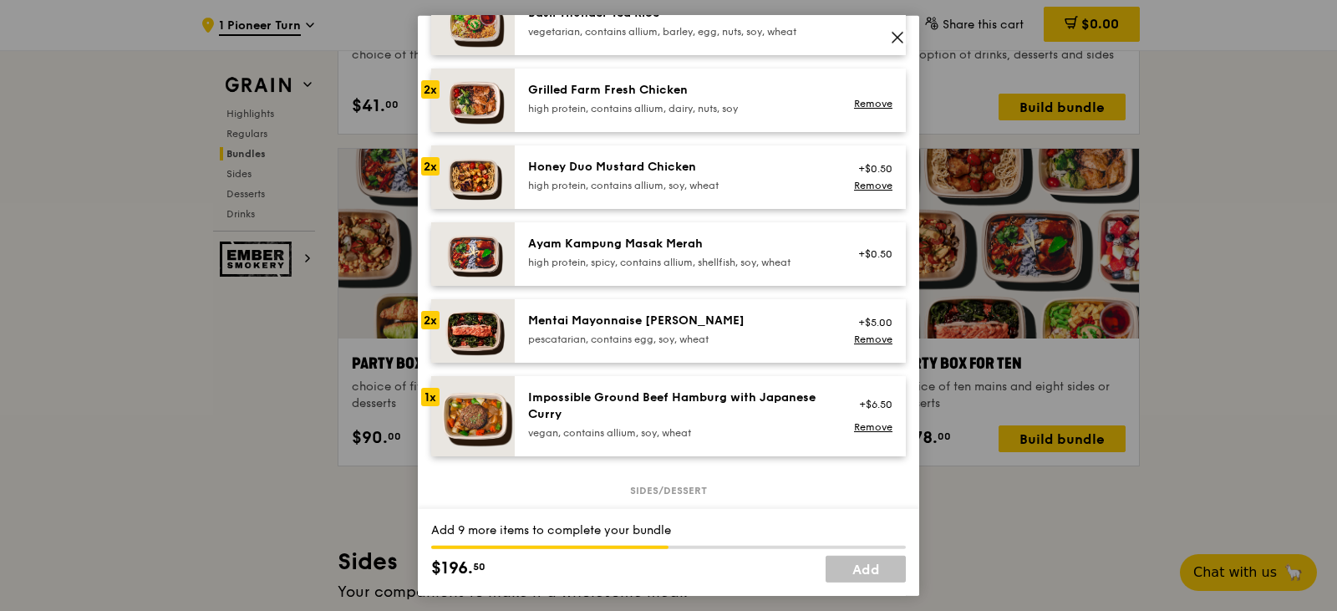
click at [690, 420] on div "Impossible Ground Beef Hamburg with Japanese Curry" at bounding box center [678, 405] width 300 height 33
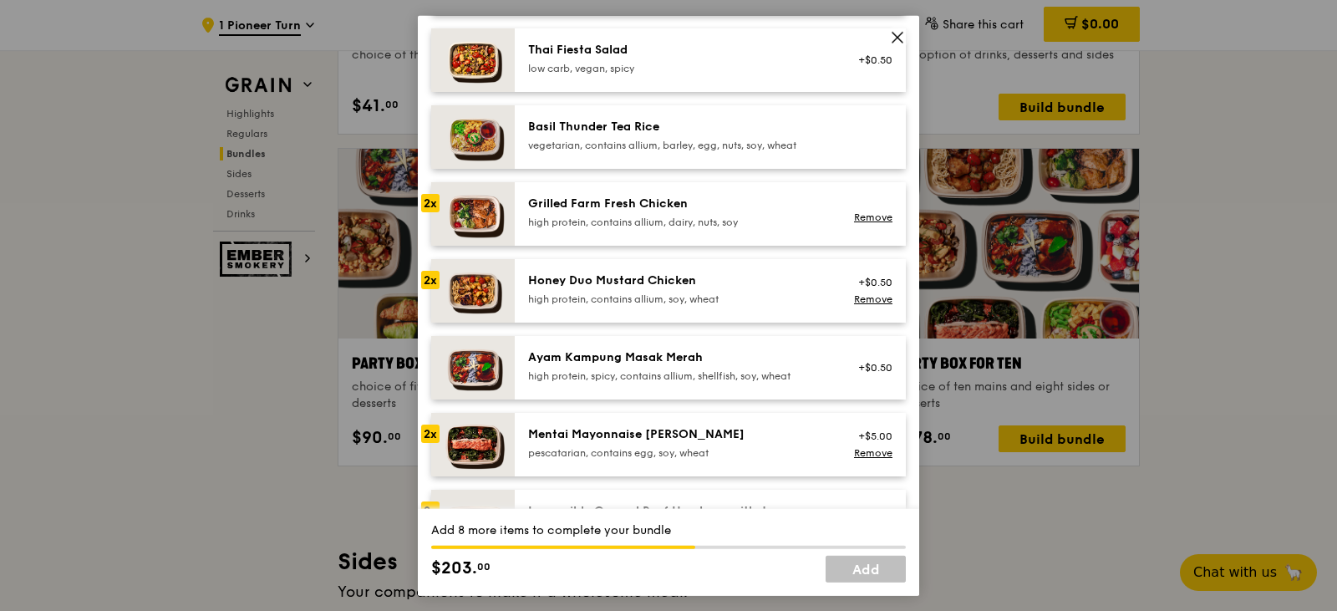
scroll to position [334, 0]
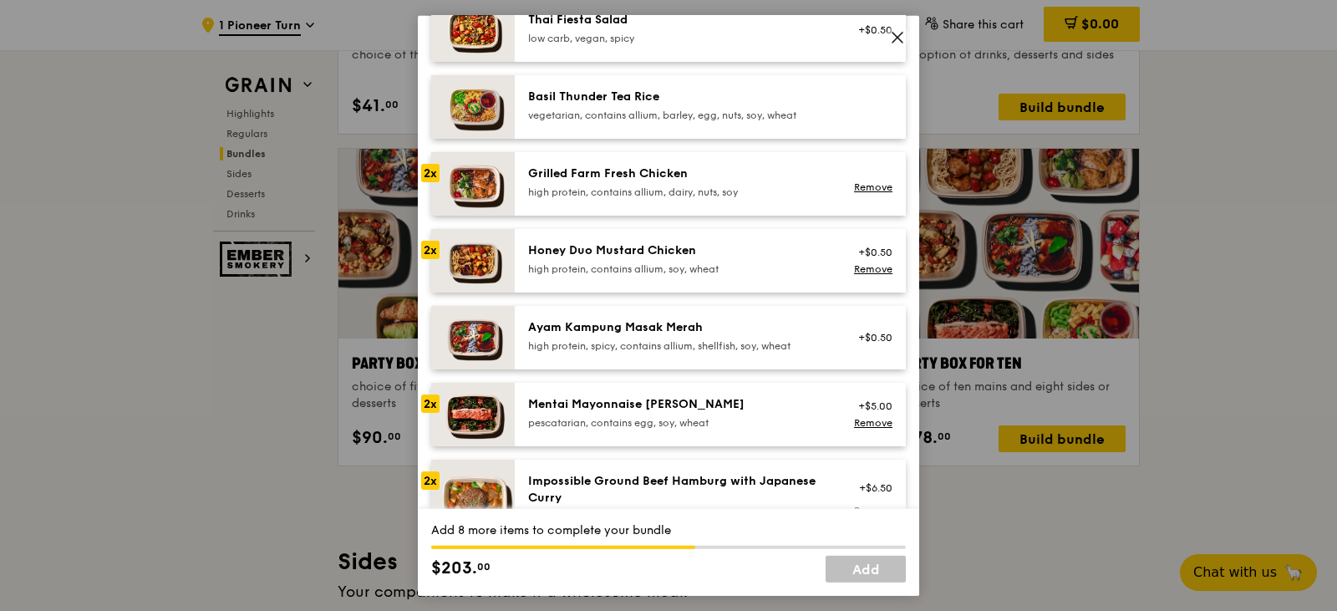
click at [696, 258] on div "Honey Duo Mustard Chicken" at bounding box center [678, 250] width 300 height 17
click at [550, 258] on div "Honey Duo Mustard Chicken" at bounding box center [678, 250] width 300 height 17
click at [520, 273] on div "Honey Duo Mustard Chicken high protein, contains allium, soy, wheat" at bounding box center [678, 260] width 320 height 37
click at [425, 258] on div "2x" at bounding box center [430, 249] width 18 height 18
click at [468, 272] on img at bounding box center [473, 260] width 84 height 64
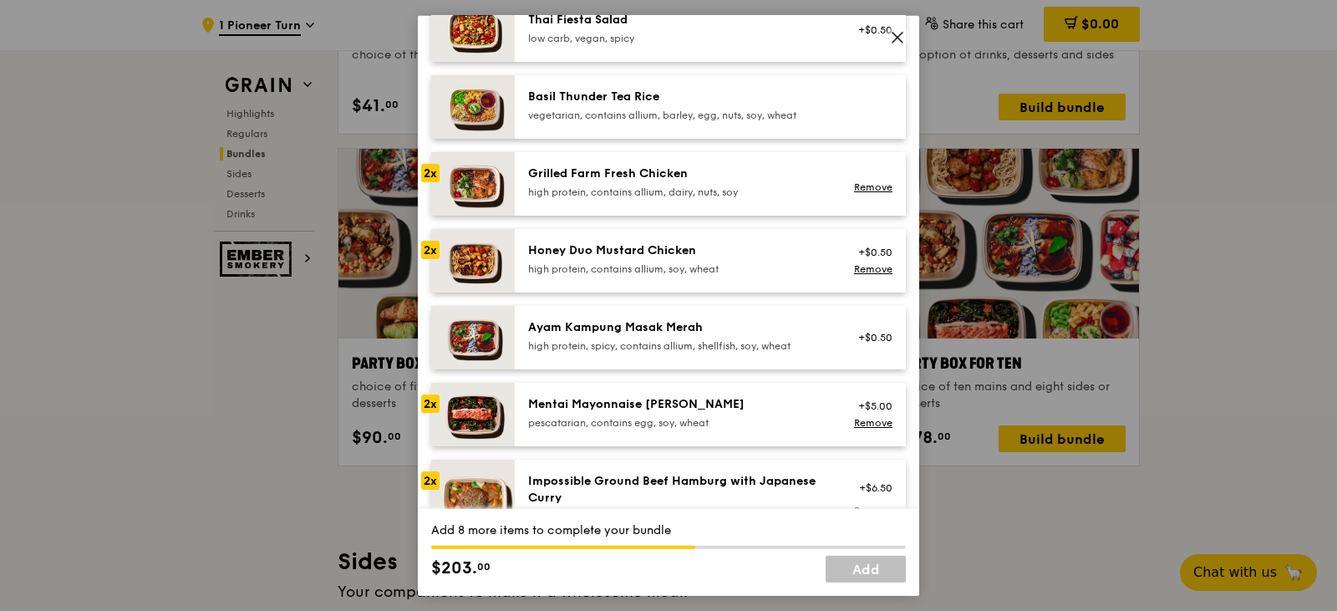
click at [603, 258] on div "Honey Duo Mustard Chicken" at bounding box center [678, 250] width 300 height 17
click at [611, 181] on div "Grilled Farm Fresh Chicken" at bounding box center [678, 173] width 300 height 17
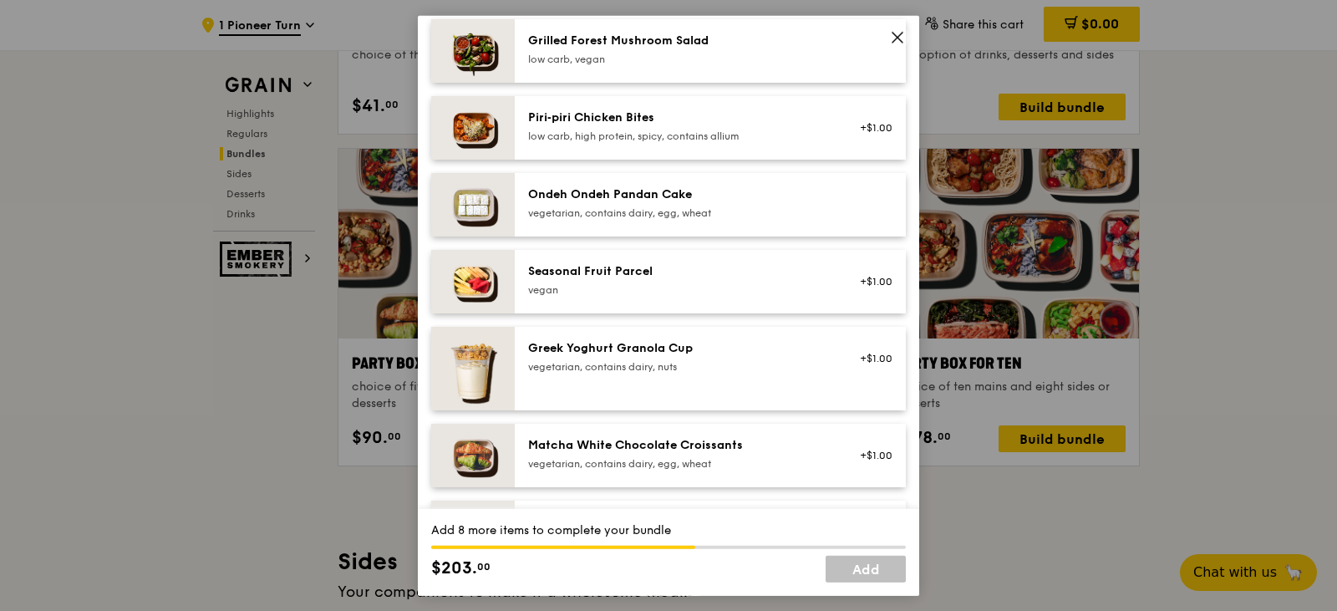
scroll to position [1170, 0]
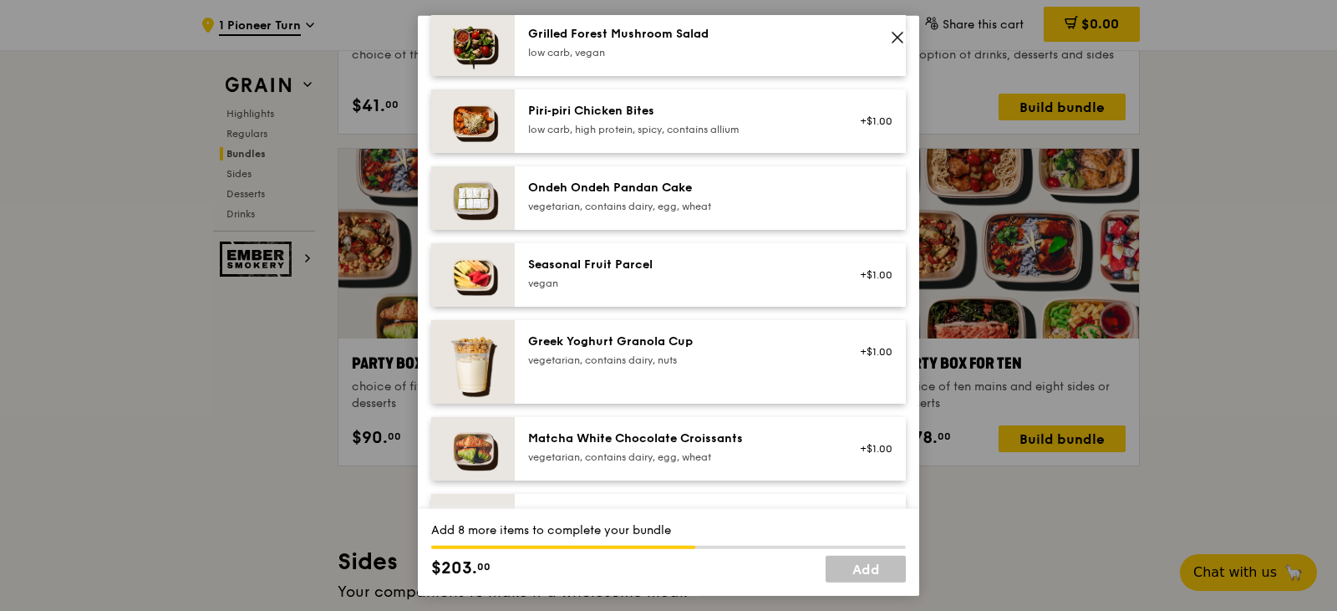
click at [658, 288] on div "Seasonal Fruit Parcel [GEOGRAPHIC_DATA]" at bounding box center [678, 272] width 300 height 33
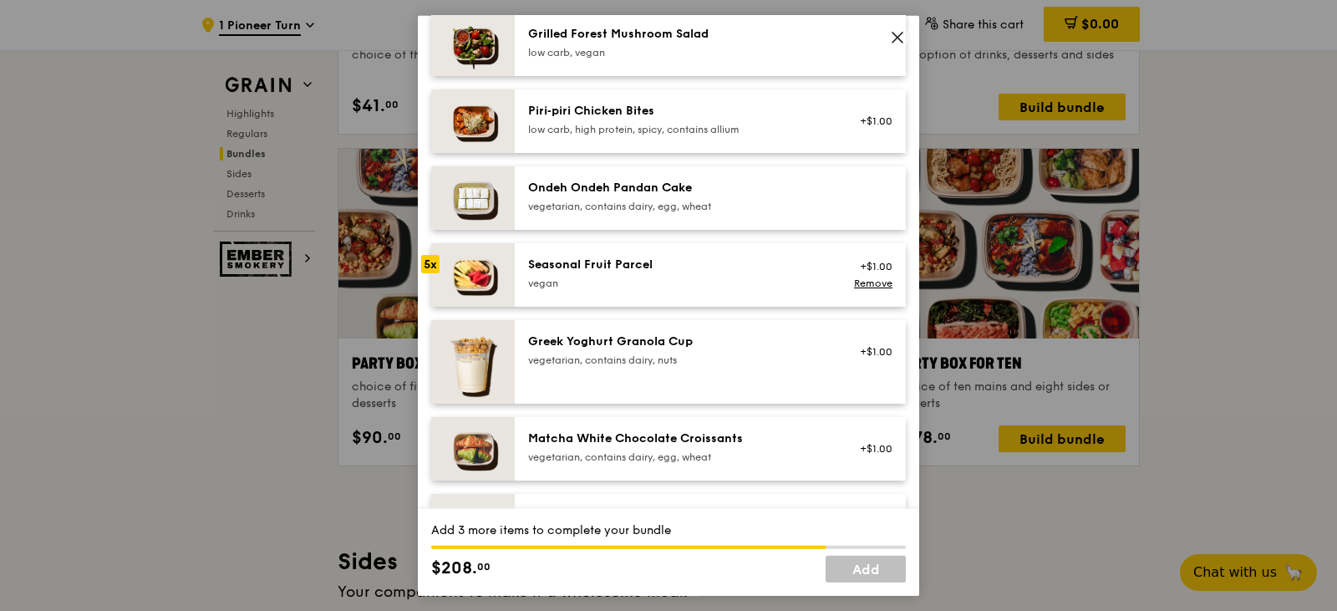
click at [658, 288] on div "Seasonal Fruit Parcel [GEOGRAPHIC_DATA]" at bounding box center [678, 272] width 300 height 33
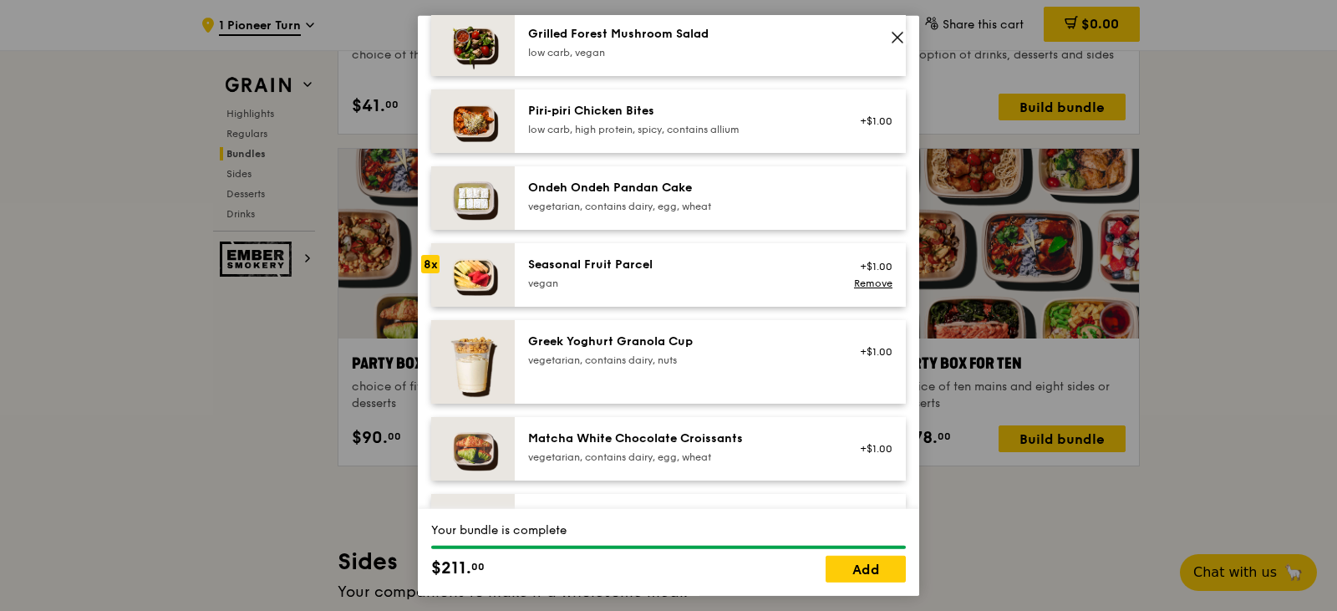
click at [658, 288] on div "Seasonal Fruit Parcel [GEOGRAPHIC_DATA]" at bounding box center [678, 272] width 300 height 33
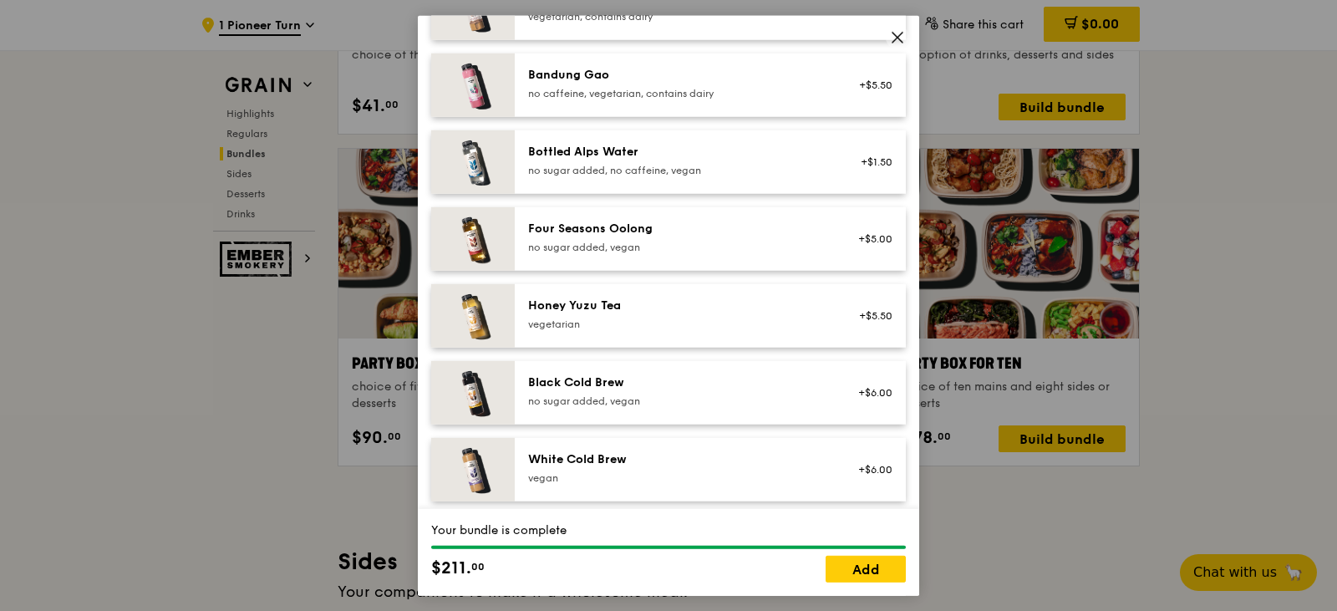
scroll to position [1839, 0]
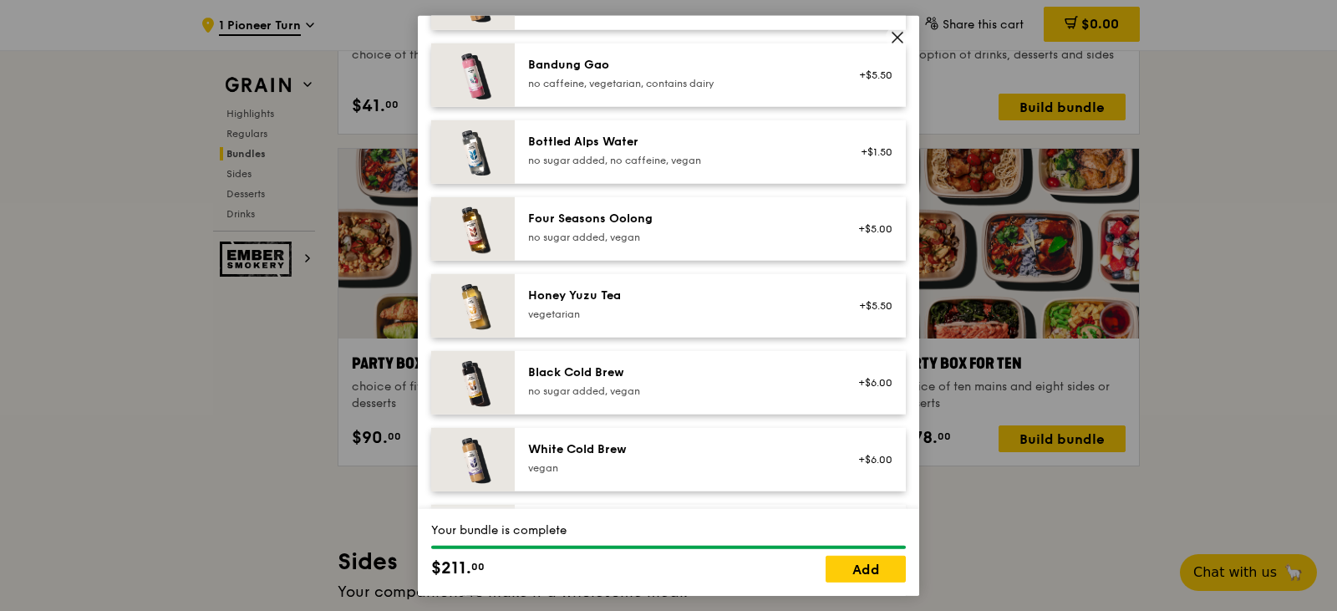
click at [668, 247] on div "Four Seasons Oolong no sugar added, vegan" at bounding box center [678, 228] width 320 height 37
click at [661, 303] on div "Honey Yuzu Tea" at bounding box center [678, 295] width 300 height 17
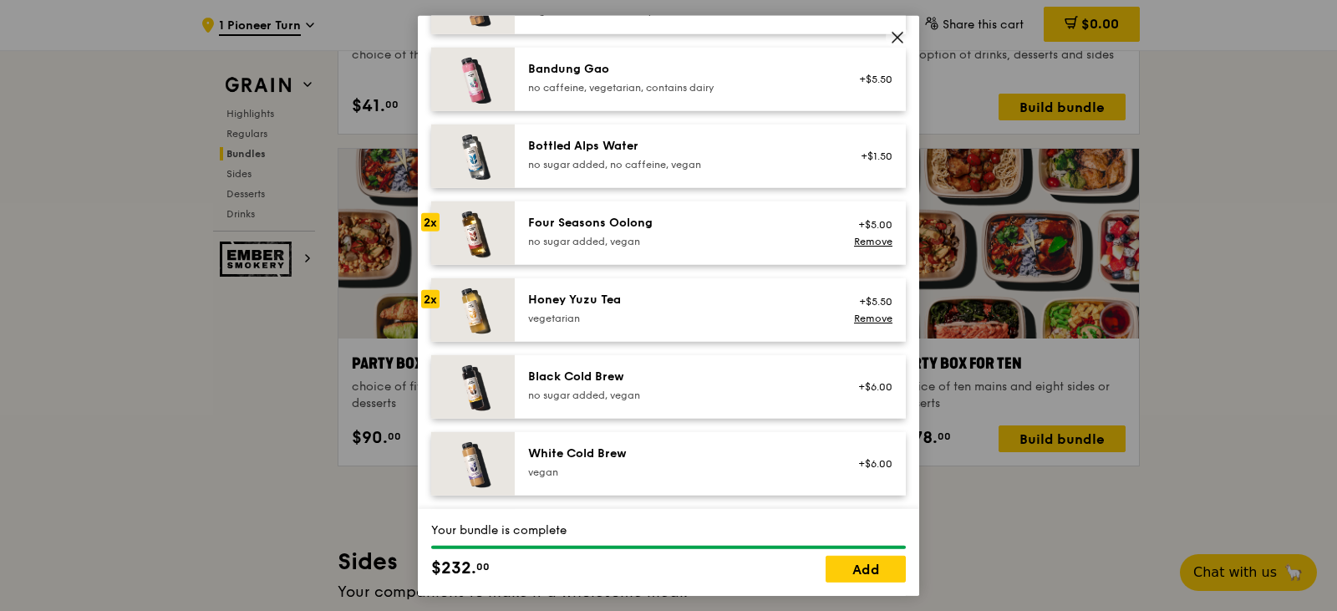
click at [656, 247] on div "no sugar added, vegan" at bounding box center [678, 240] width 300 height 13
click at [644, 324] on div "vegetarian" at bounding box center [678, 317] width 300 height 13
click at [663, 246] on div "Four Seasons Oolong no sugar added, vegan" at bounding box center [678, 230] width 300 height 33
click at [658, 323] on div "Honey Yuzu Tea vegetarian" at bounding box center [678, 307] width 300 height 33
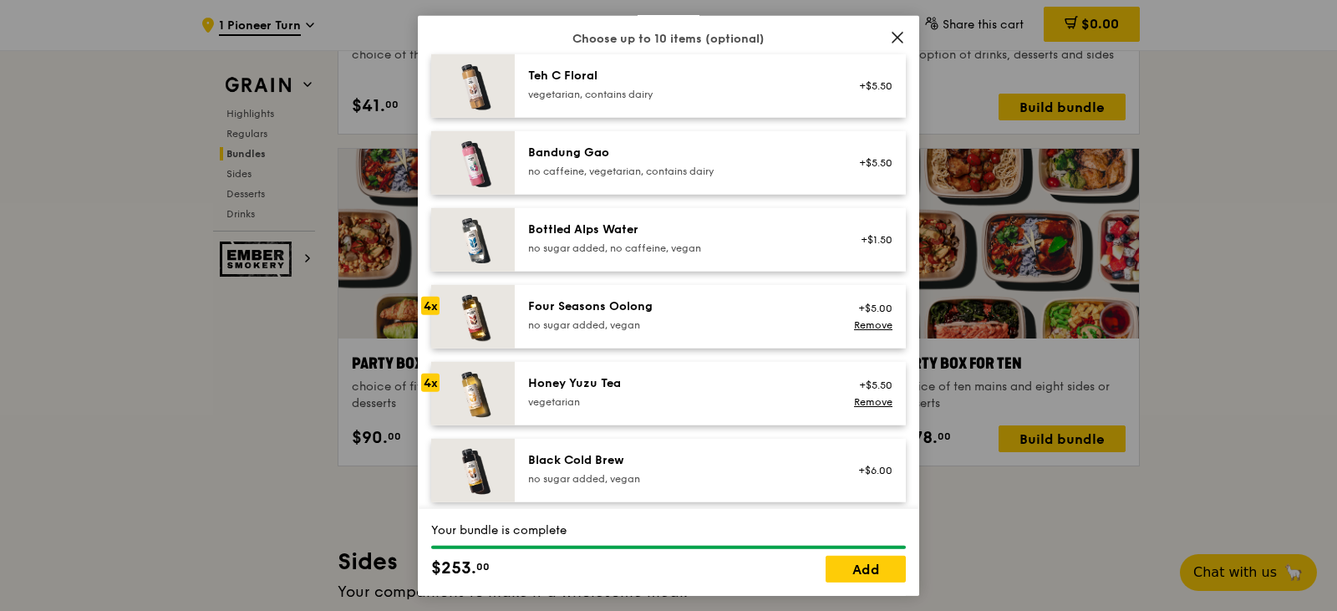
click at [682, 132] on div "Add-ons Choose up to 10 items (optional) Teh C Floral vegetarian, contains dair…" at bounding box center [668, 370] width 475 height 723
click at [682, 100] on div "vegetarian, contains dairy" at bounding box center [678, 93] width 300 height 13
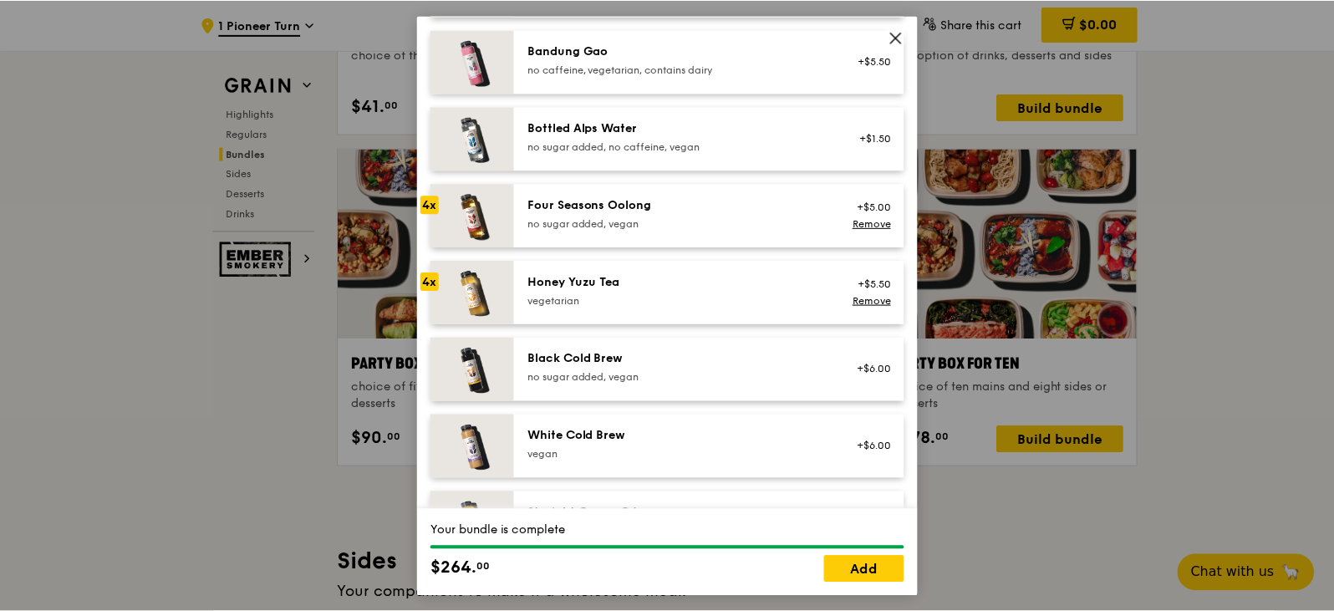
scroll to position [2002, 0]
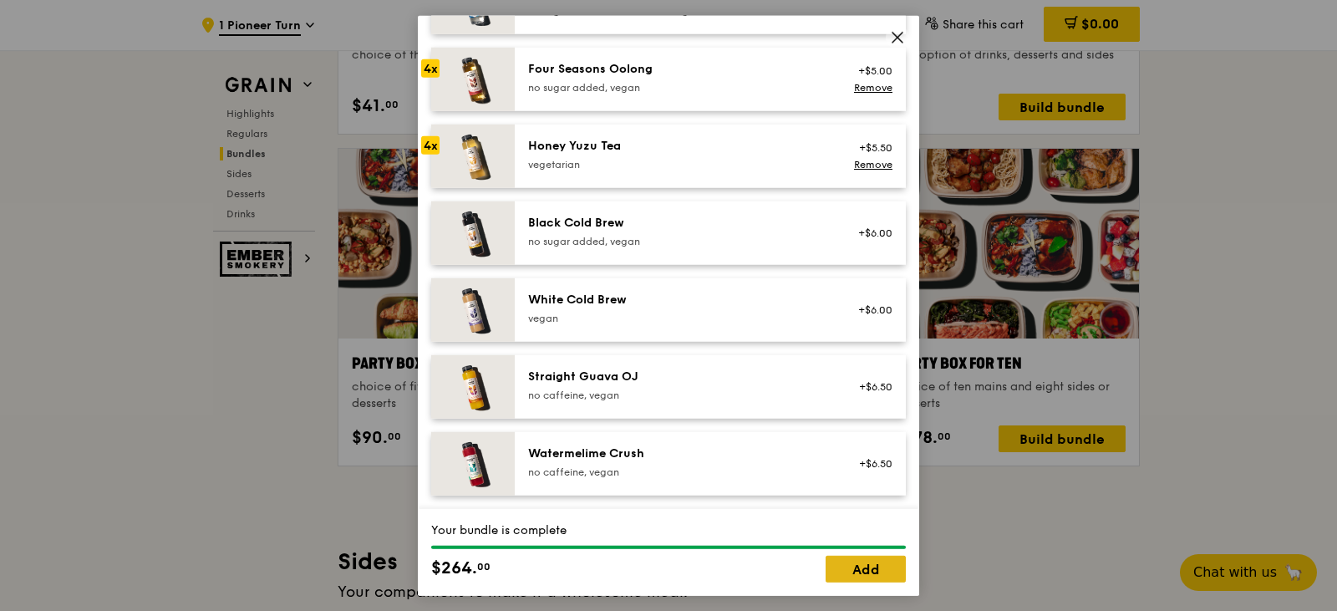
click at [869, 578] on link "Add" at bounding box center [866, 569] width 80 height 27
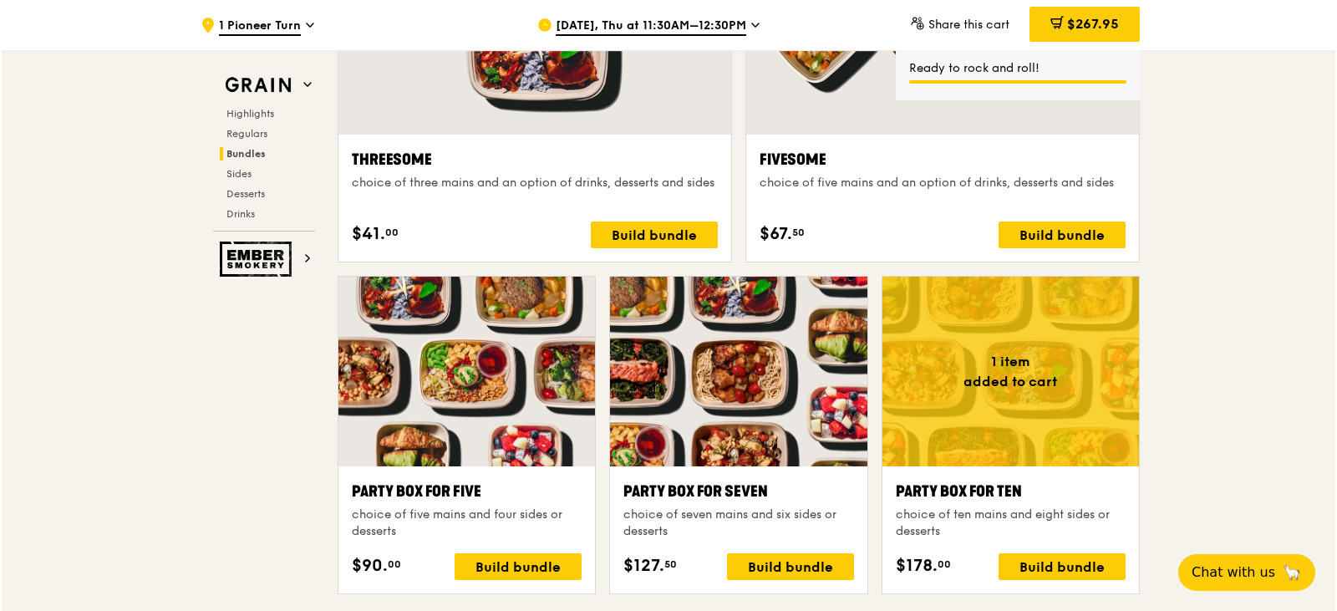
scroll to position [3060, 0]
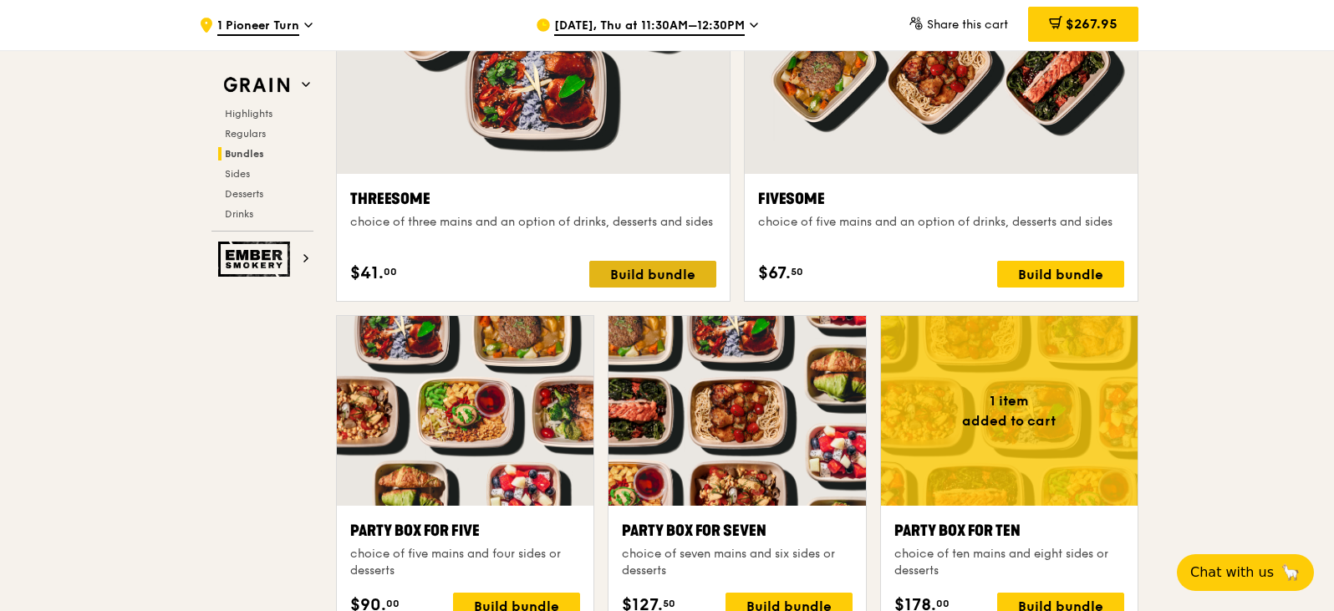
click at [613, 280] on div "Build bundle" at bounding box center [652, 274] width 127 height 27
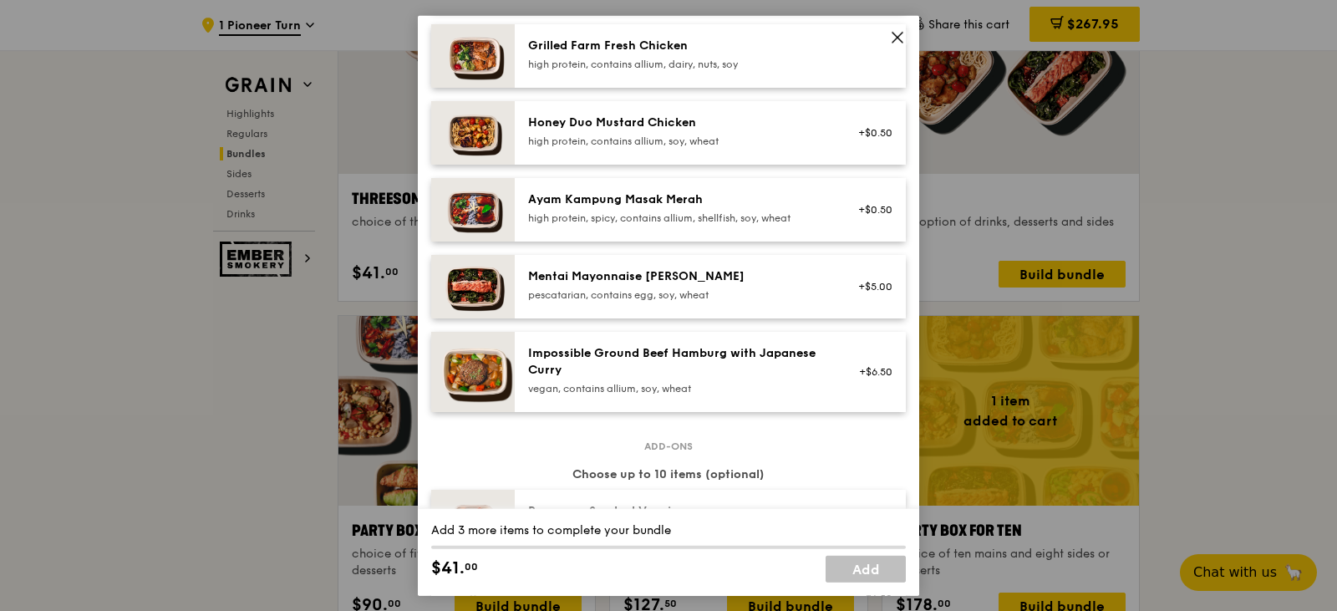
scroll to position [501, 0]
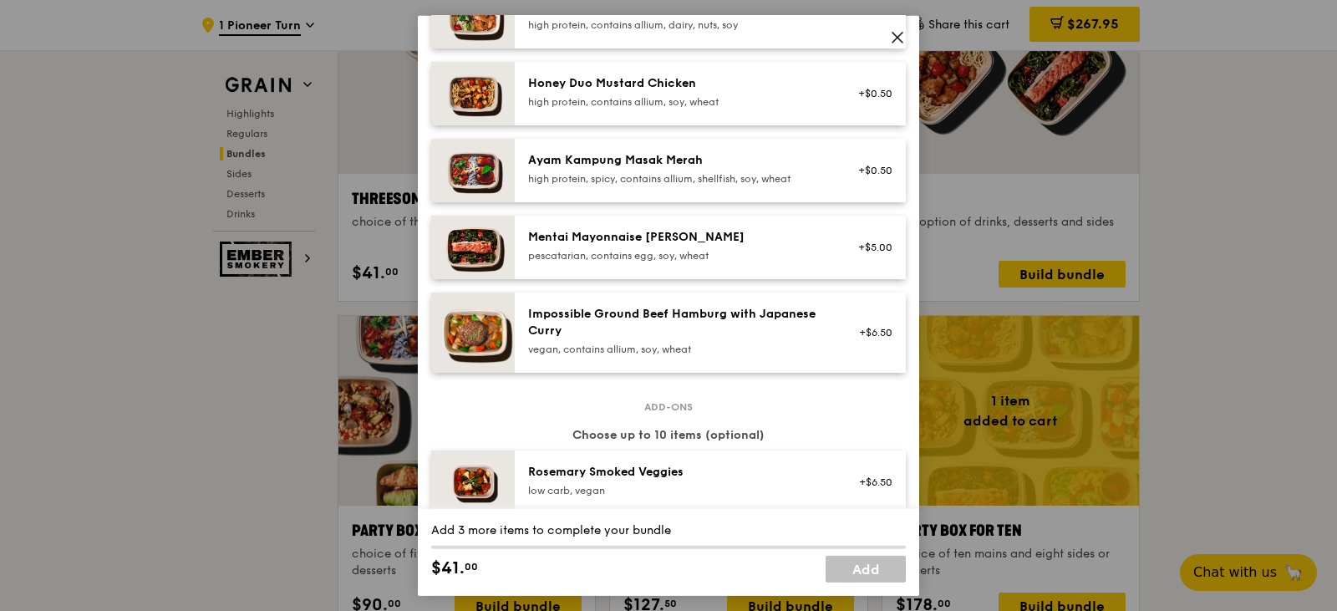
click at [637, 261] on div "Mentai Mayonnaise [PERSON_NAME] pescatarian, contains egg, soy, wheat" at bounding box center [678, 244] width 300 height 33
click at [674, 106] on div "Honey Duo Mustard Chicken high protein, contains allium, soy, wheat" at bounding box center [678, 90] width 300 height 33
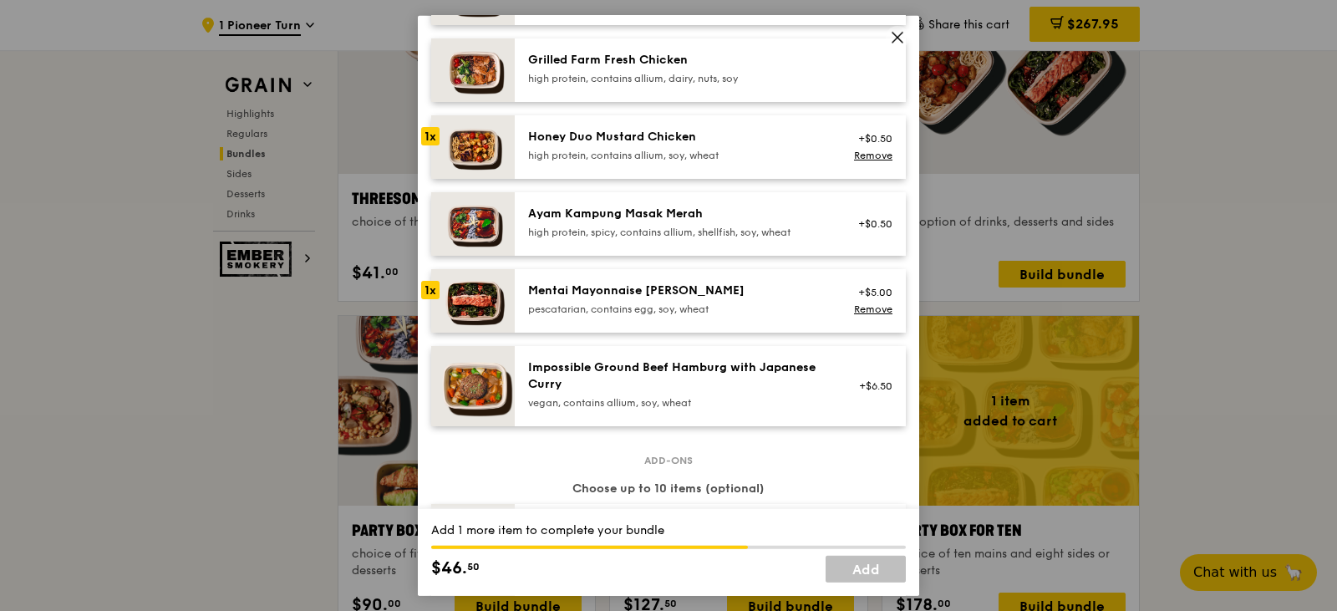
scroll to position [418, 0]
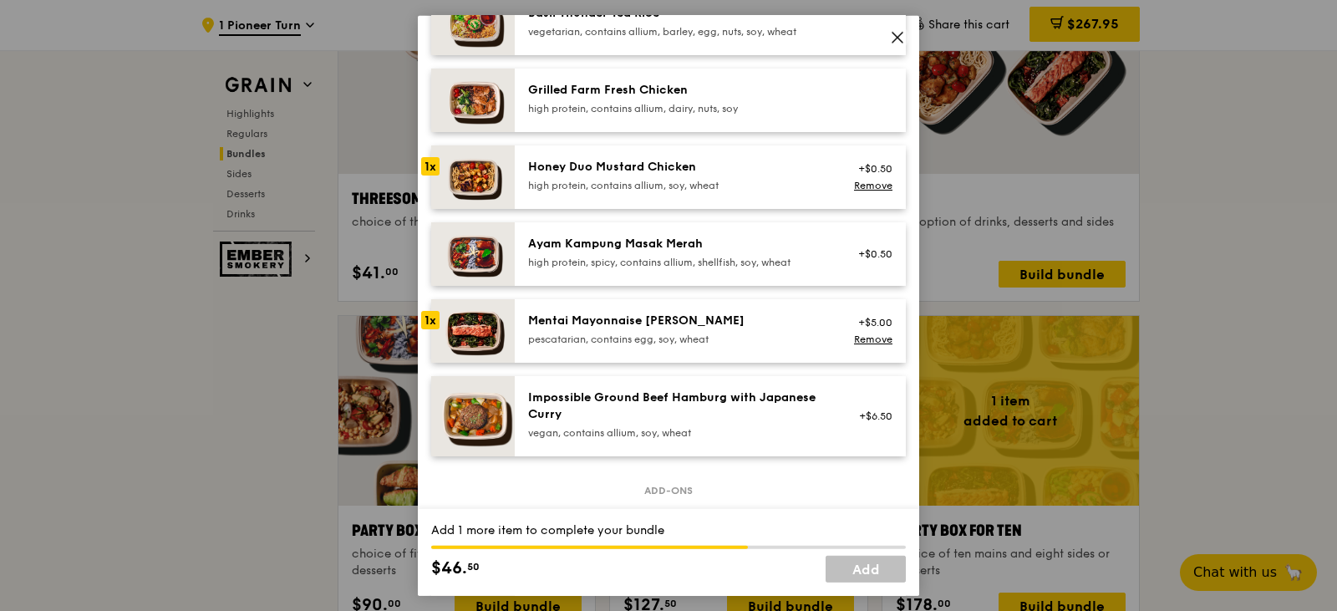
click at [664, 98] on div "Grilled Farm Fresh Chicken" at bounding box center [678, 89] width 300 height 17
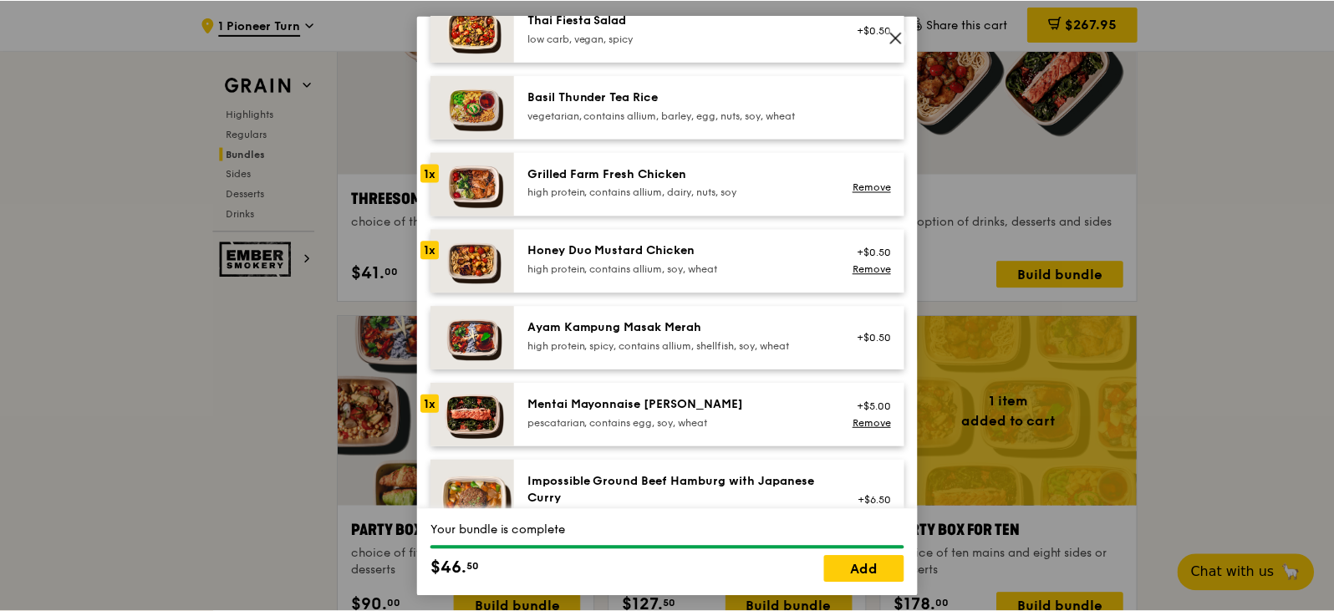
scroll to position [585, 0]
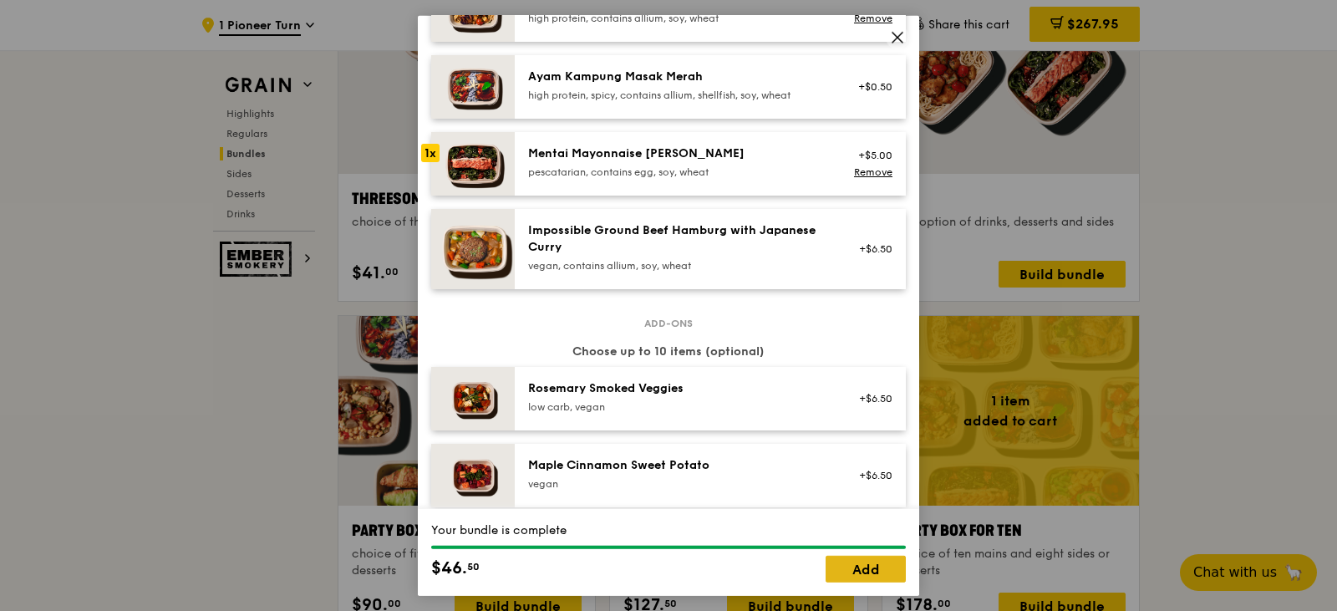
click at [872, 570] on link "Add" at bounding box center [866, 569] width 80 height 27
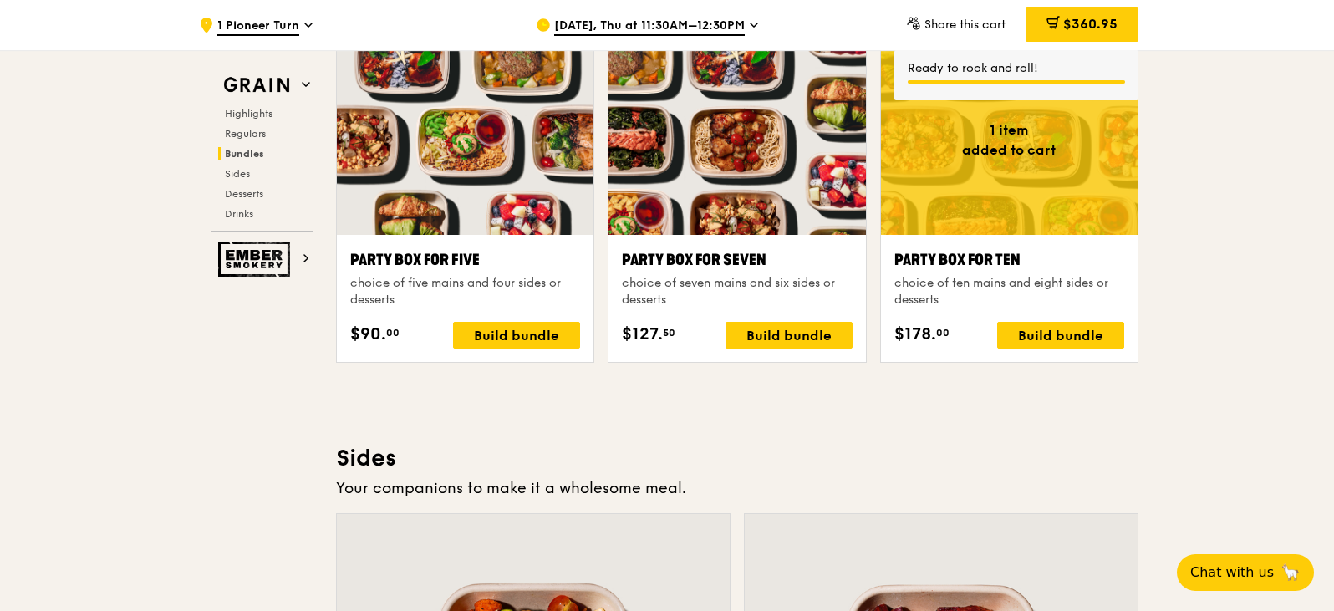
scroll to position [3394, 0]
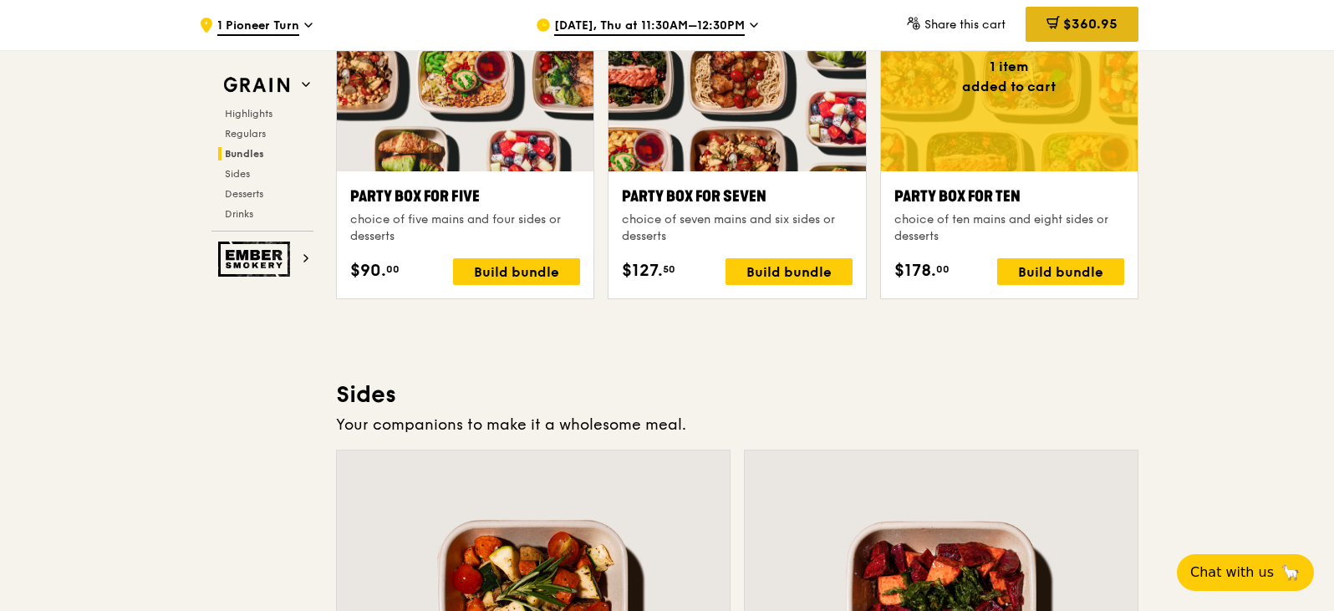
click at [1081, 33] on div "$360.95" at bounding box center [1081, 24] width 113 height 35
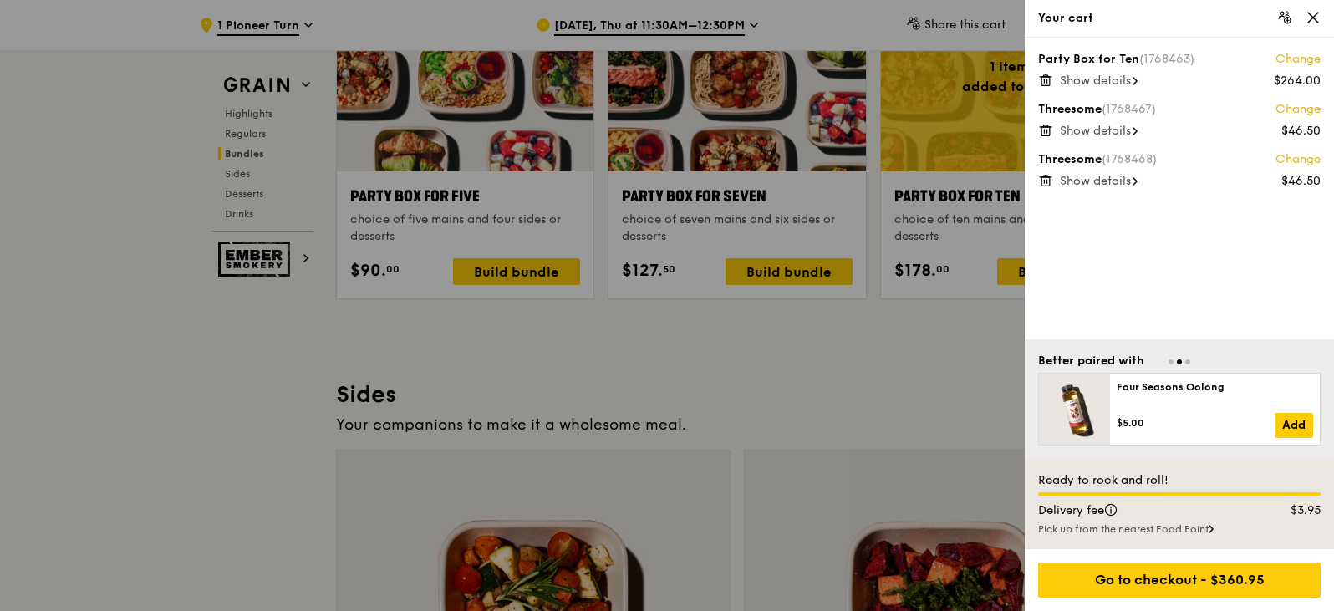
click at [1117, 177] on span "Show details" at bounding box center [1095, 181] width 71 height 14
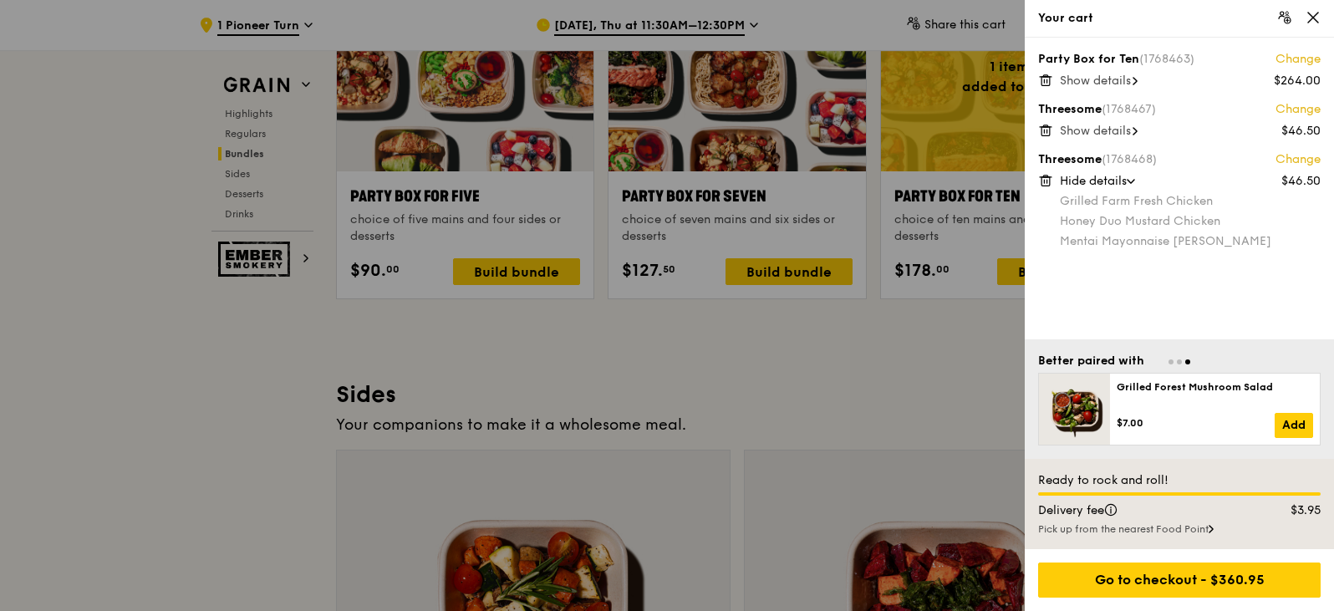
click at [1121, 124] on span "Show details" at bounding box center [1095, 131] width 71 height 14
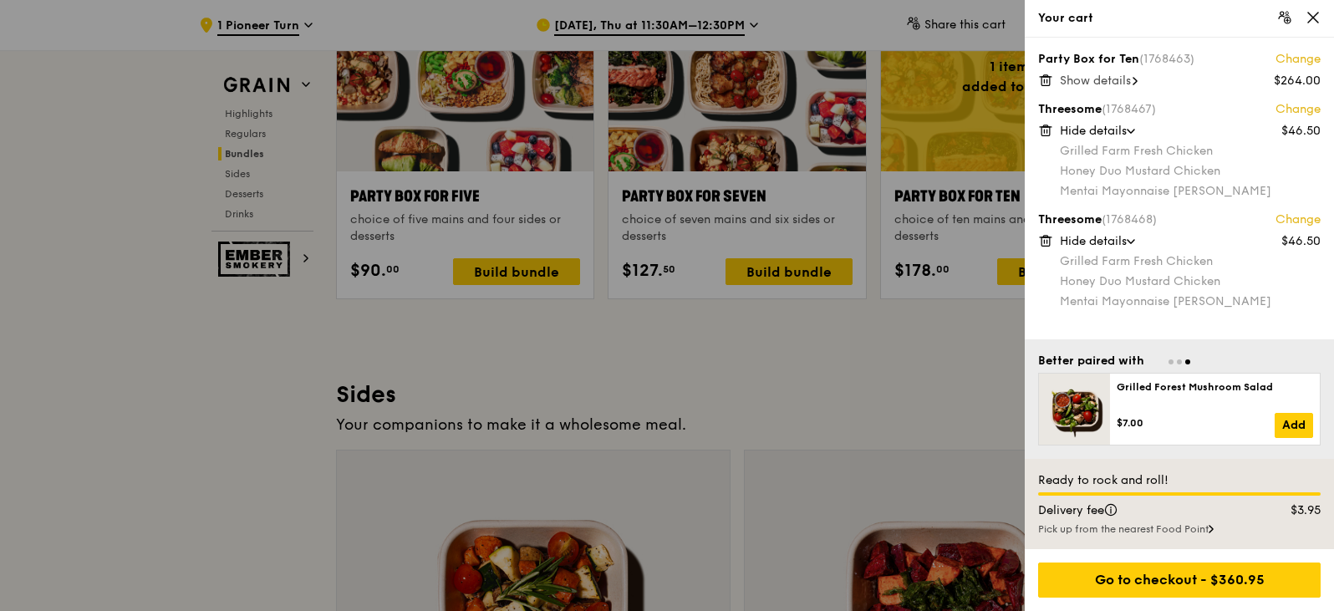
click at [1043, 242] on icon at bounding box center [1045, 240] width 15 height 15
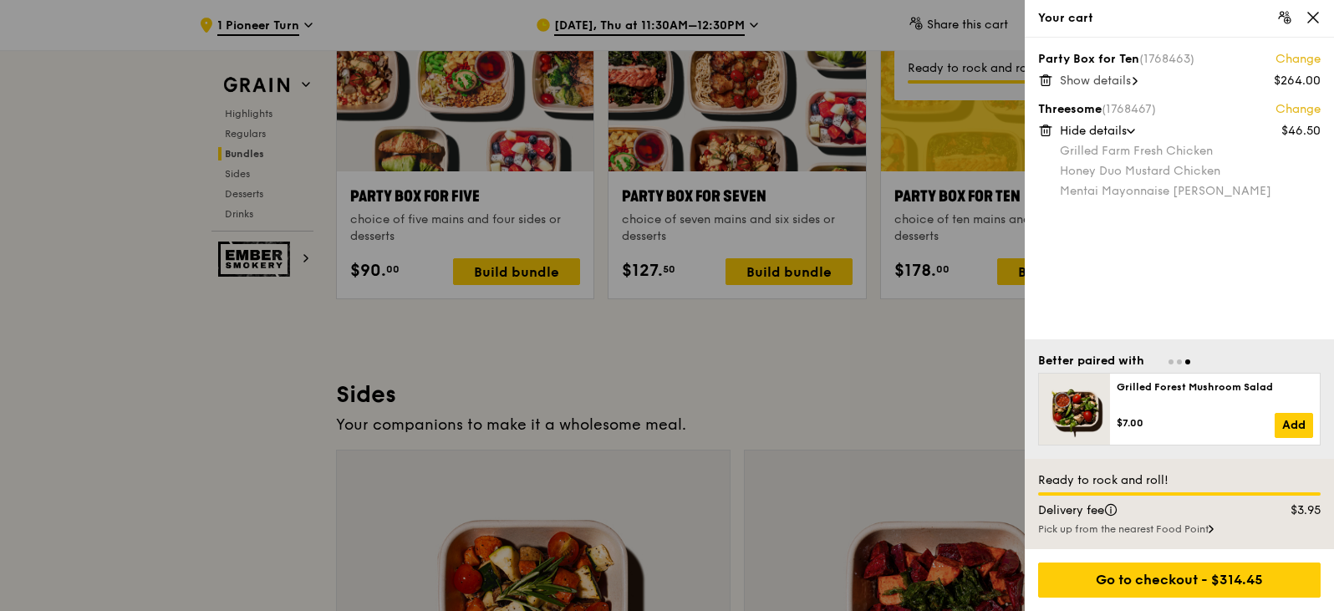
click at [1157, 257] on div "Party Box for Ten (1768463) Change $264.00 Show details Threesome (1768467) Cha…" at bounding box center [1179, 189] width 309 height 302
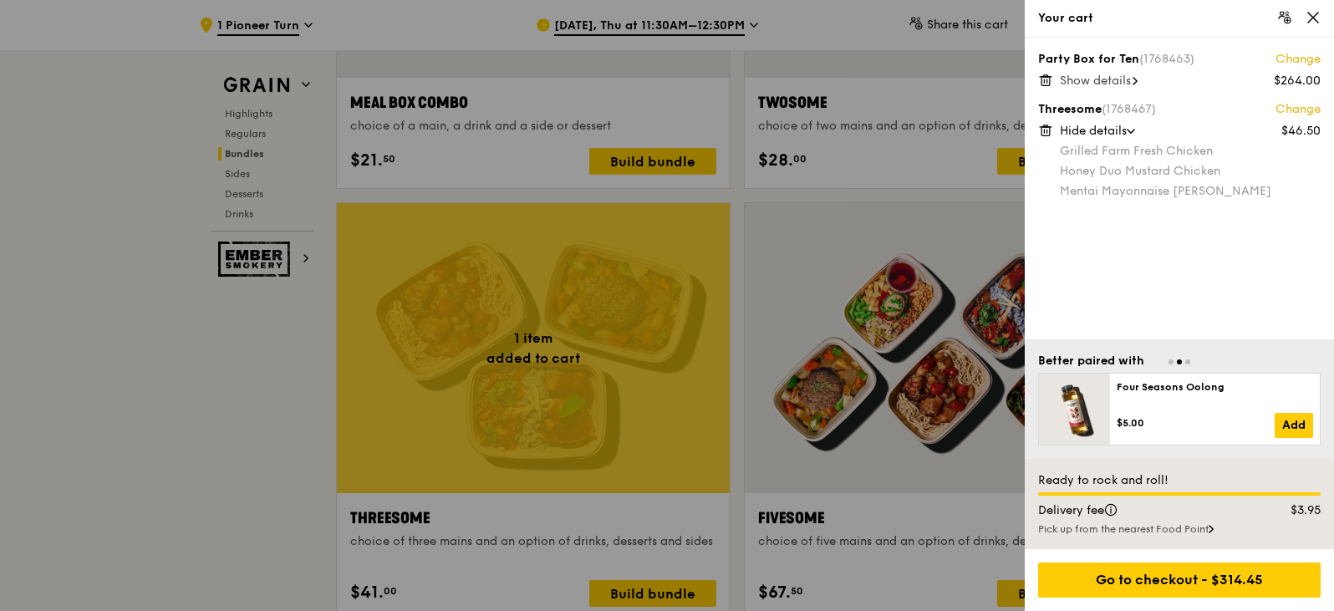
scroll to position [2642, 0]
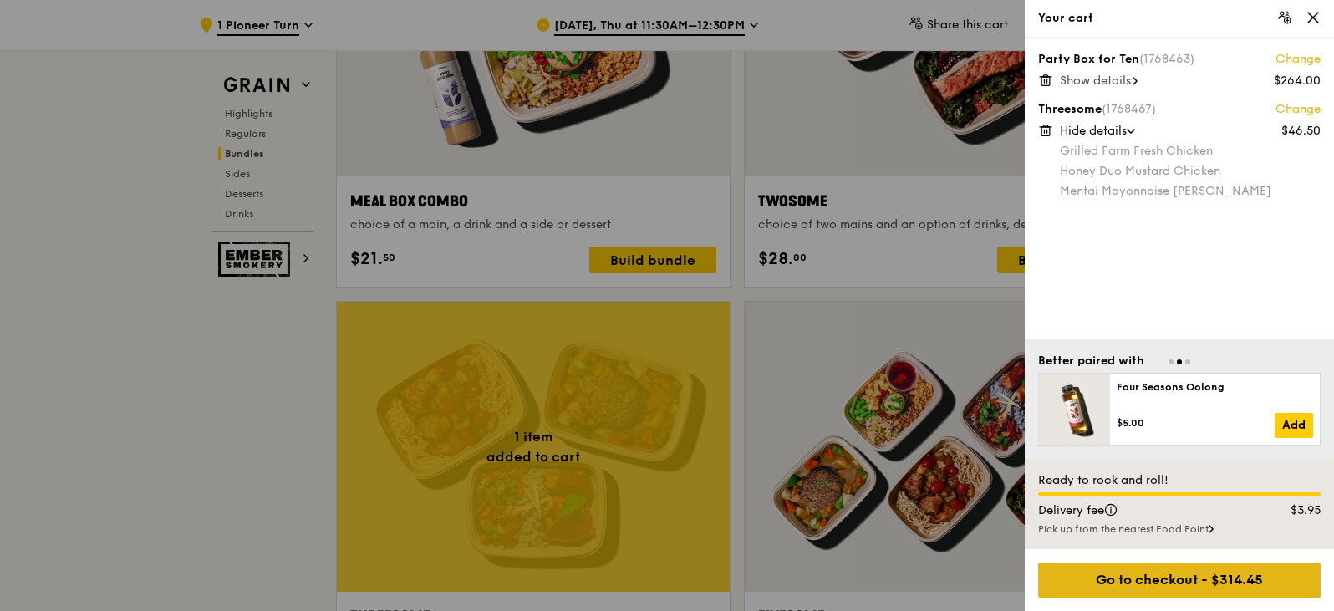
click at [1189, 588] on div "Go to checkout - $314.45" at bounding box center [1179, 579] width 282 height 35
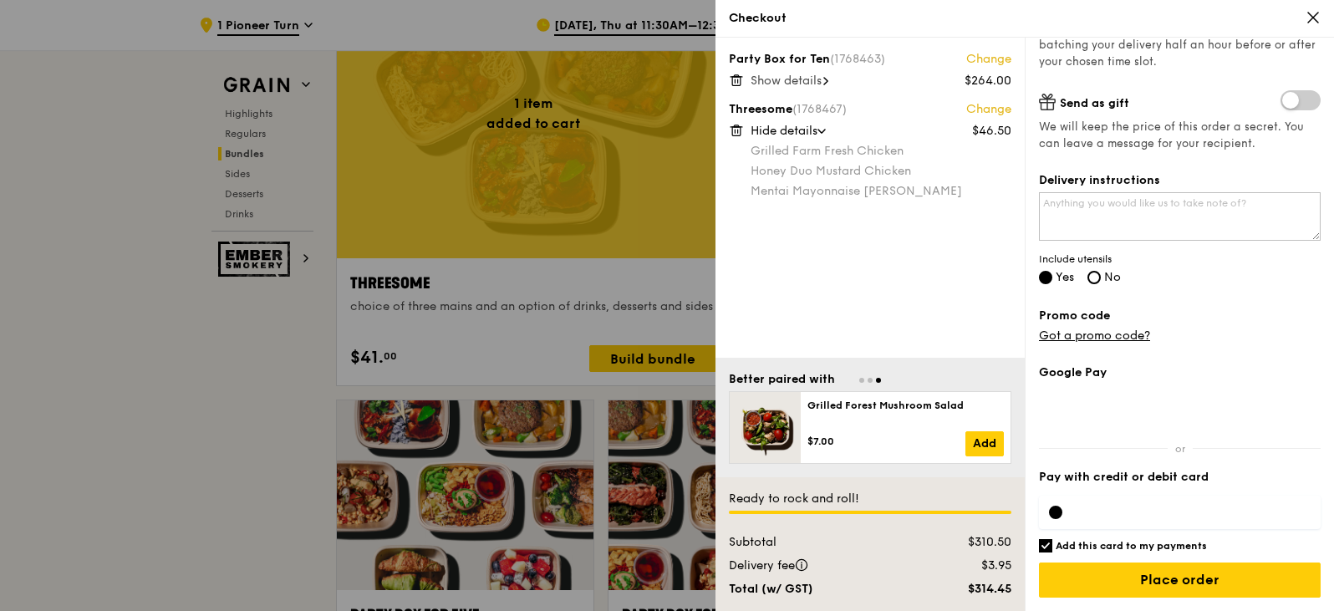
scroll to position [2976, 0]
click at [1046, 548] on input "Add this card to my payments" at bounding box center [1045, 545] width 13 height 13
checkbox input "false"
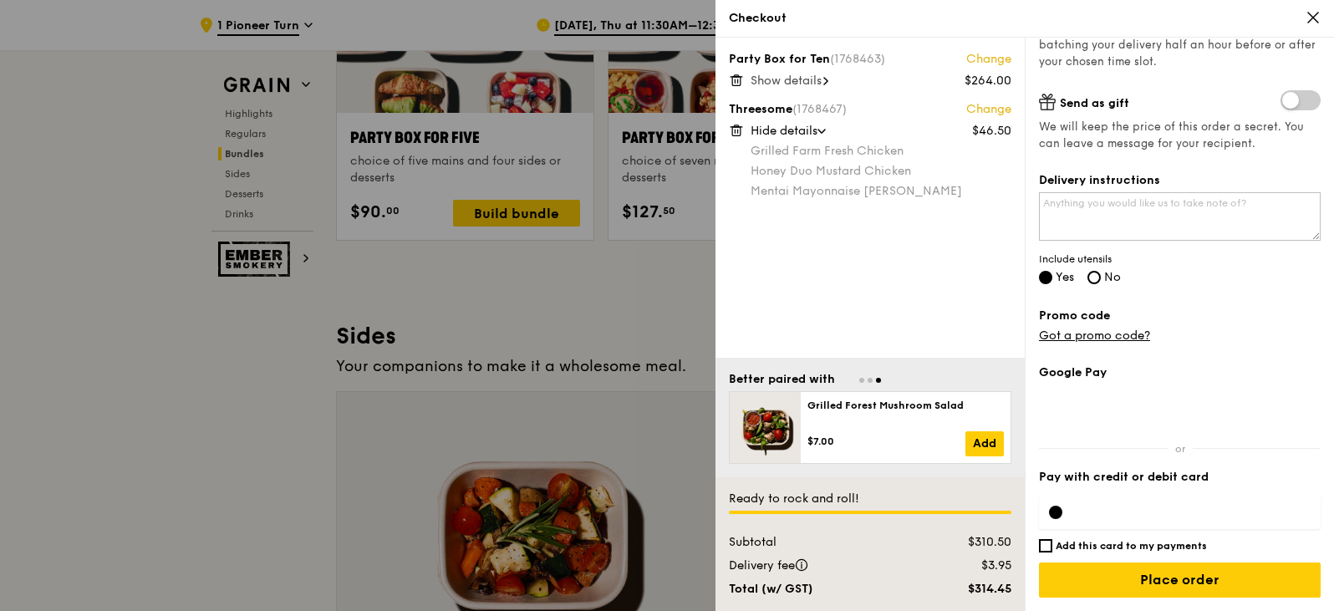
scroll to position [3477, 0]
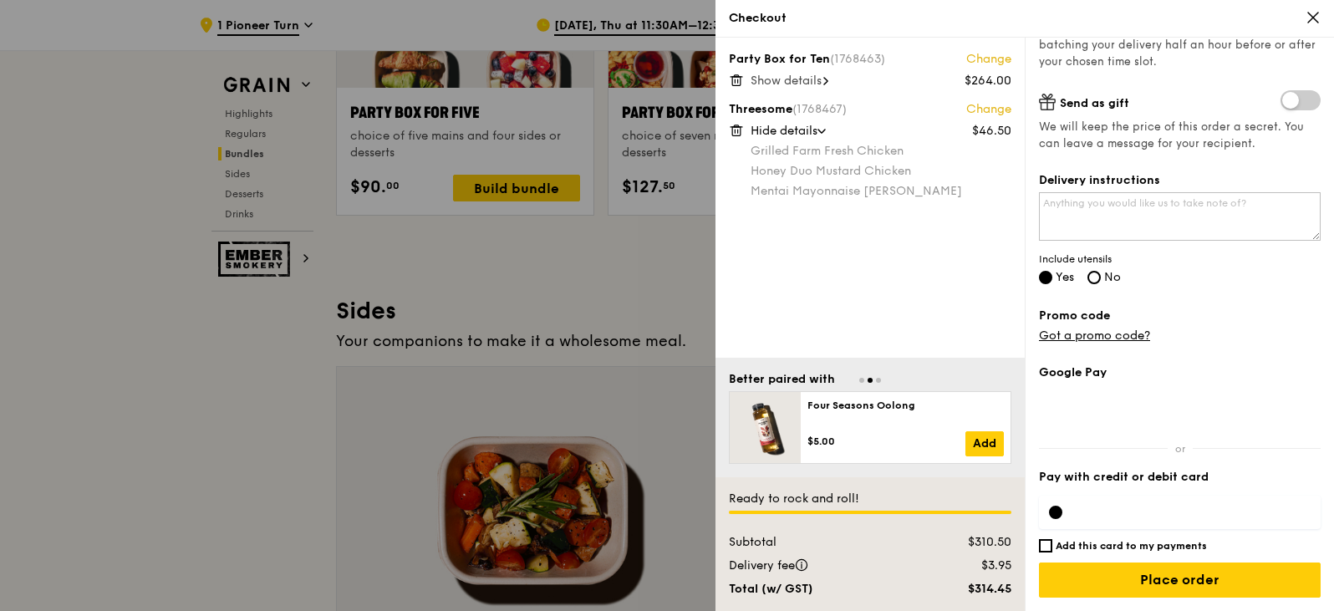
click at [1318, 20] on icon at bounding box center [1312, 17] width 15 height 15
